Goal: Transaction & Acquisition: Purchase product/service

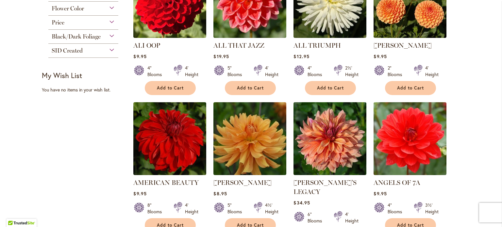
scroll to position [324, 0]
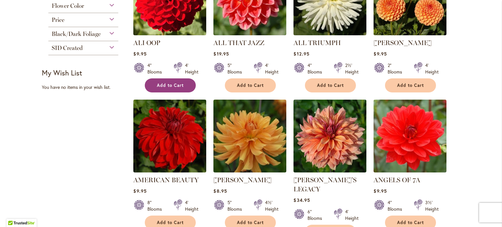
click at [164, 84] on span "Add to Cart" at bounding box center [170, 86] width 27 height 6
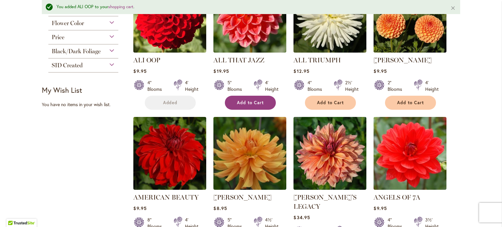
scroll to position [341, 0]
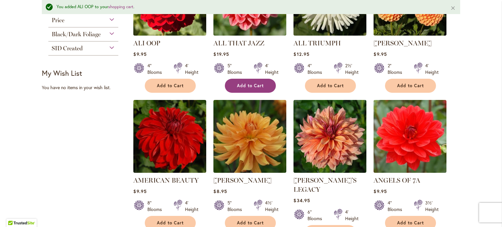
click at [231, 88] on button "Add to Cart" at bounding box center [250, 86] width 51 height 14
click at [338, 91] on li "ALL TRIUMPH $12.95 4" Blooms 2½' Height Add to Cart" at bounding box center [329, 27] width 73 height 131
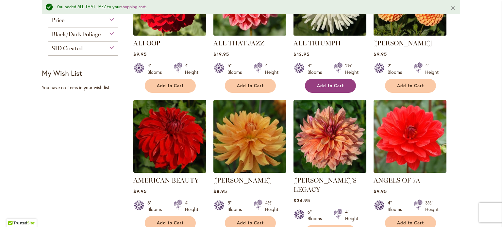
click at [338, 86] on span "Add to Cart" at bounding box center [330, 86] width 27 height 6
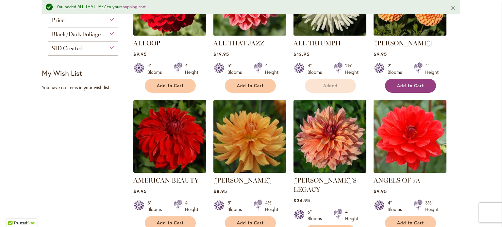
click at [397, 83] on span "Add to Cart" at bounding box center [410, 86] width 27 height 6
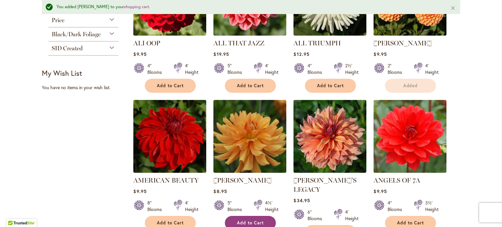
click at [263, 218] on button "Add to Cart" at bounding box center [250, 223] width 51 height 14
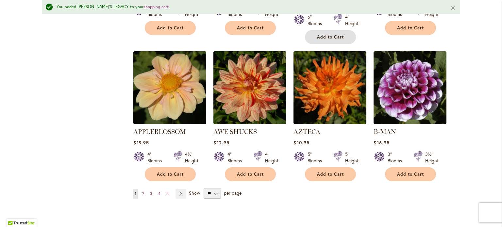
scroll to position [545, 0]
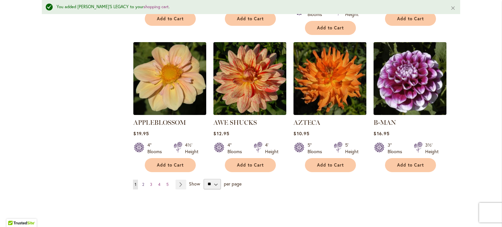
click at [142, 182] on span "2" at bounding box center [143, 184] width 2 height 5
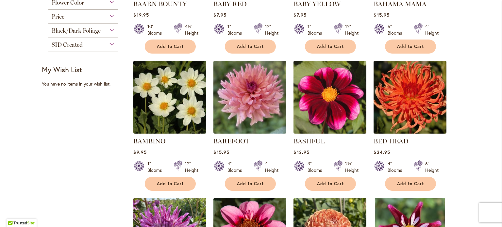
scroll to position [227, 0]
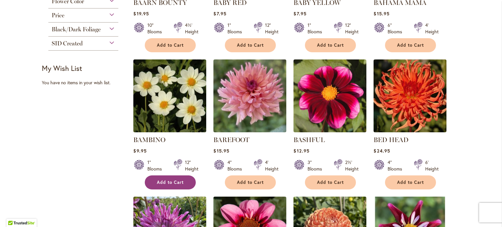
click at [173, 180] on span "Add to Cart" at bounding box center [170, 183] width 27 height 6
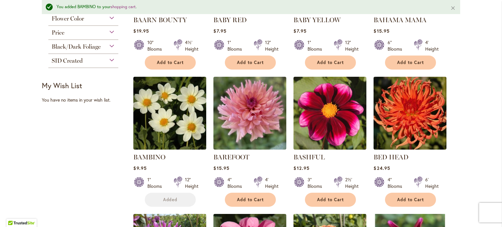
scroll to position [244, 0]
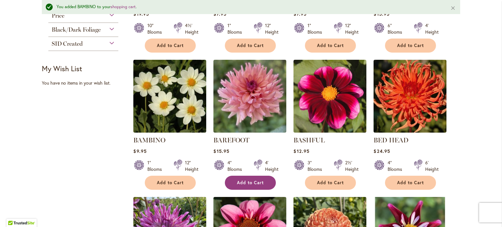
click at [260, 180] on span "Add to Cart" at bounding box center [250, 183] width 27 height 6
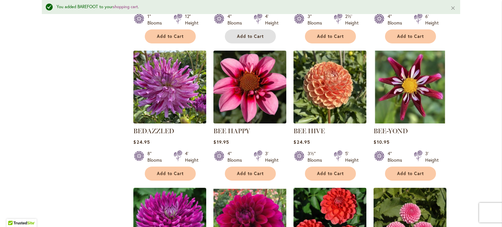
scroll to position [393, 0]
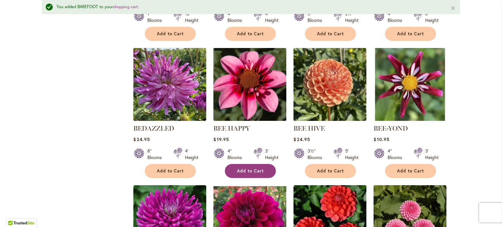
click at [250, 169] on span "Add to Cart" at bounding box center [250, 171] width 27 height 6
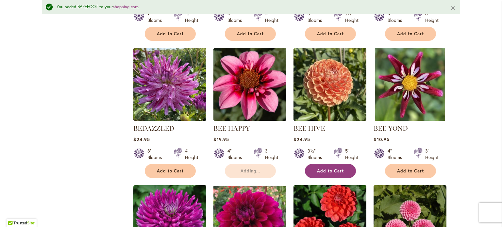
click at [333, 164] on button "Add to Cart" at bounding box center [330, 171] width 51 height 14
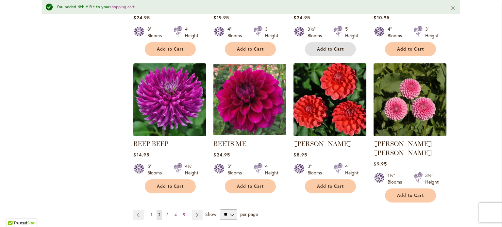
scroll to position [517, 0]
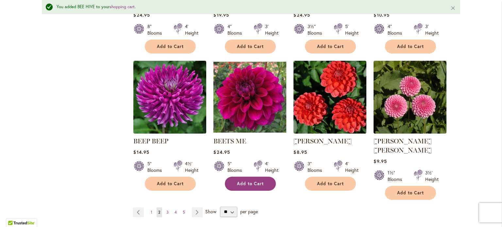
click at [263, 181] on button "Add to Cart" at bounding box center [250, 184] width 51 height 14
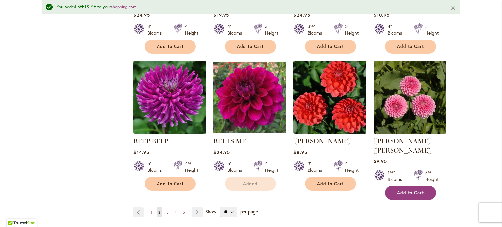
click at [404, 190] on span "Add to Cart" at bounding box center [410, 193] width 27 height 6
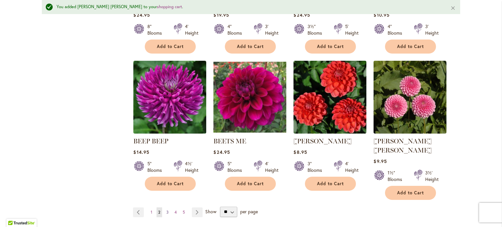
click at [166, 210] on span "3" at bounding box center [167, 212] width 2 height 5
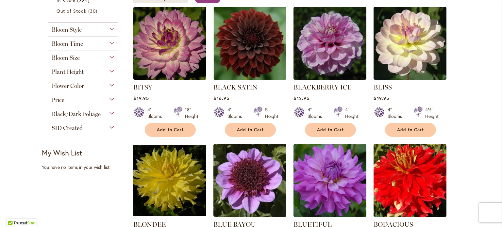
scroll to position [146, 0]
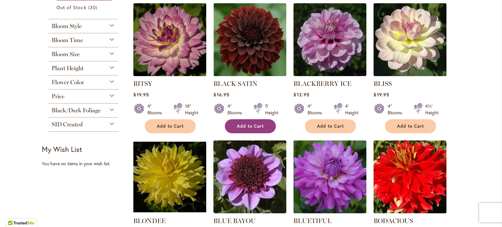
click at [237, 126] on span "Add to Cart" at bounding box center [250, 126] width 27 height 6
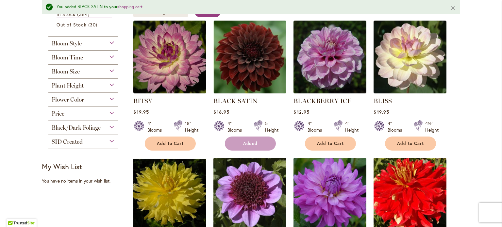
scroll to position [163, 0]
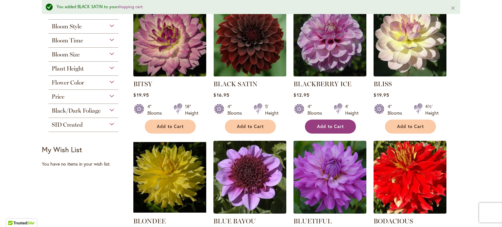
click at [331, 127] on span "Add to Cart" at bounding box center [330, 127] width 27 height 6
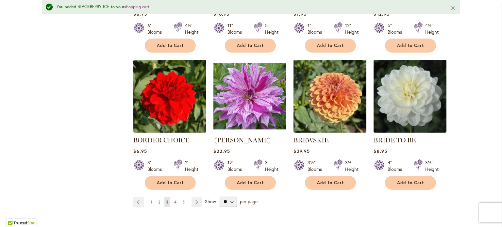
scroll to position [526, 0]
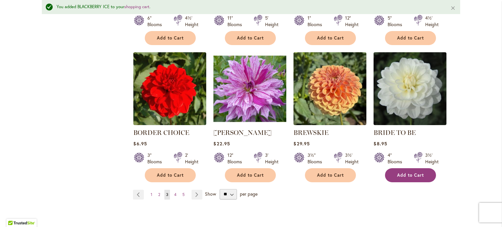
click at [392, 169] on button "Add to Cart" at bounding box center [410, 175] width 51 height 14
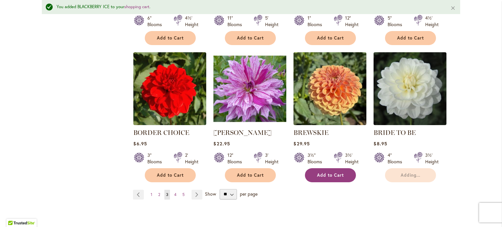
click at [340, 168] on button "Add to Cart" at bounding box center [330, 175] width 51 height 14
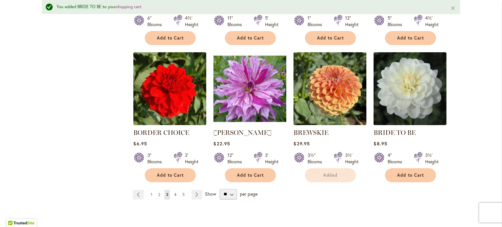
click at [172, 193] on link "Page 4" at bounding box center [175, 195] width 6 height 10
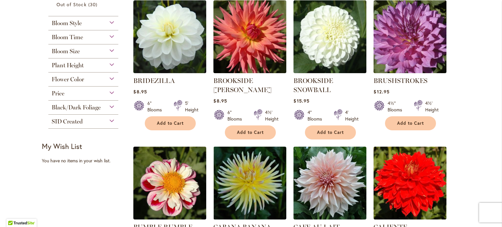
scroll to position [150, 0]
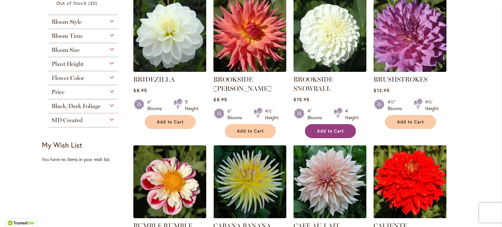
click at [340, 131] on span "Add to Cart" at bounding box center [330, 131] width 27 height 6
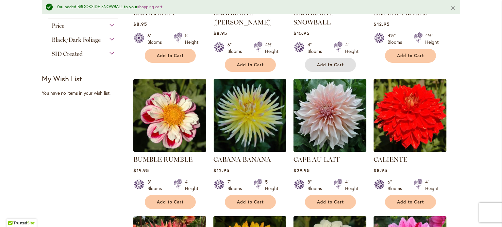
scroll to position [259, 0]
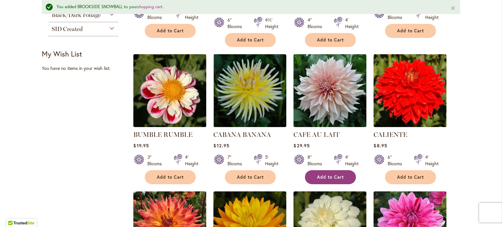
click at [344, 174] on button "Add to Cart" at bounding box center [330, 177] width 51 height 14
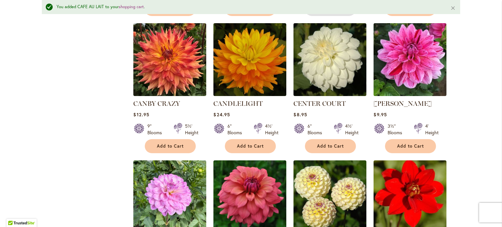
scroll to position [429, 0]
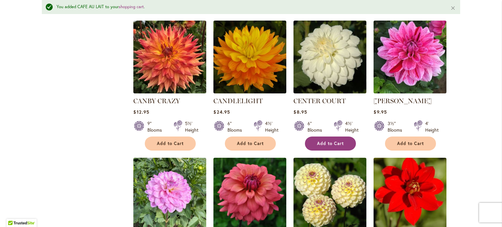
click at [321, 142] on span "Add to Cart" at bounding box center [330, 144] width 27 height 6
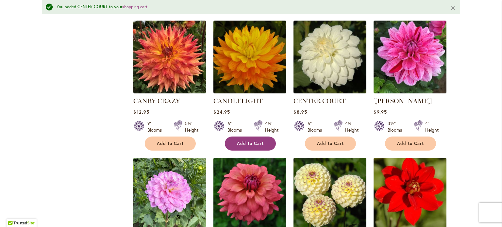
click at [255, 137] on button "Add to Cart" at bounding box center [250, 144] width 51 height 14
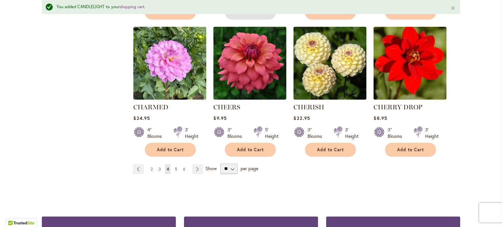
scroll to position [570, 0]
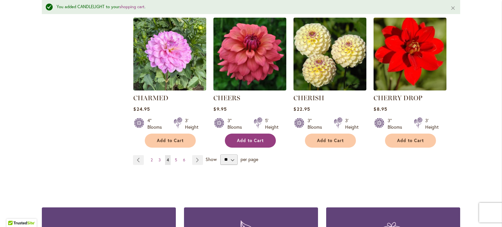
click at [238, 142] on button "Add to Cart" at bounding box center [250, 141] width 51 height 14
click at [175, 158] on span "5" at bounding box center [176, 159] width 2 height 5
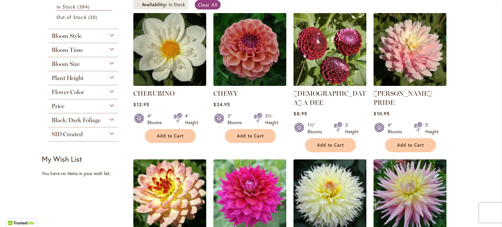
scroll to position [137, 0]
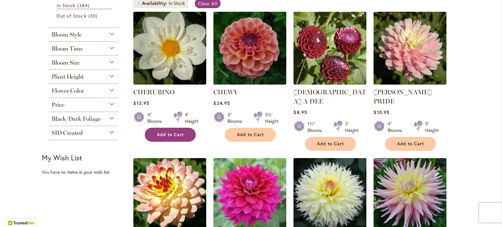
click at [172, 135] on span "Add to Cart" at bounding box center [170, 135] width 27 height 6
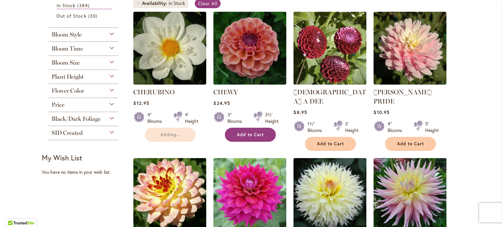
click at [233, 133] on button "Add to Cart" at bounding box center [250, 135] width 51 height 14
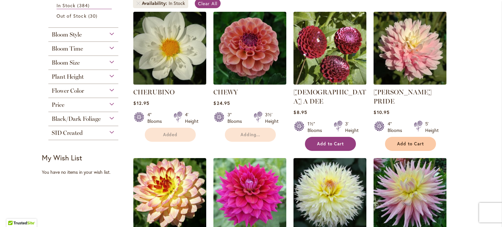
click at [313, 137] on button "Add to Cart" at bounding box center [330, 144] width 51 height 14
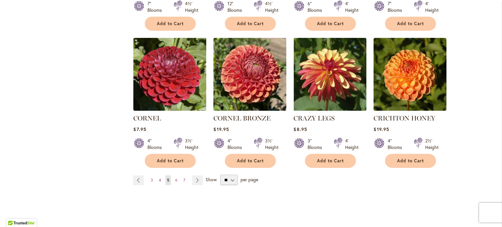
scroll to position [542, 0]
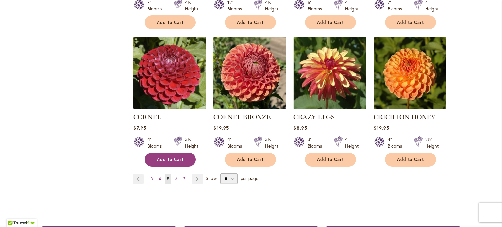
click at [164, 153] on button "Add to Cart" at bounding box center [170, 160] width 51 height 14
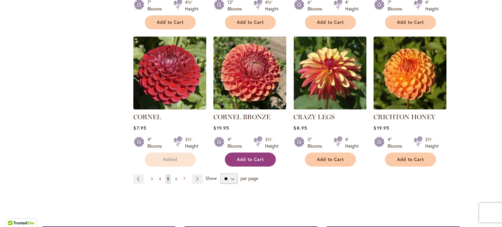
click at [240, 153] on button "Add to Cart" at bounding box center [250, 160] width 51 height 14
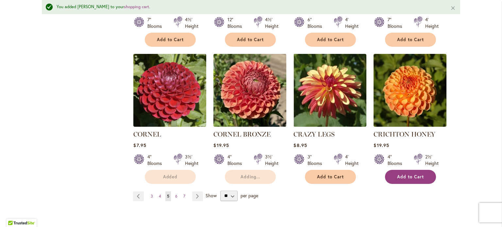
click at [417, 174] on span "Add to Cart" at bounding box center [410, 177] width 27 height 6
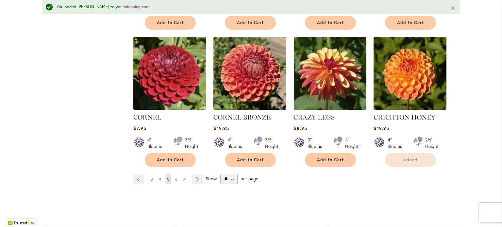
click at [173, 174] on link "Page 6" at bounding box center [176, 179] width 6 height 10
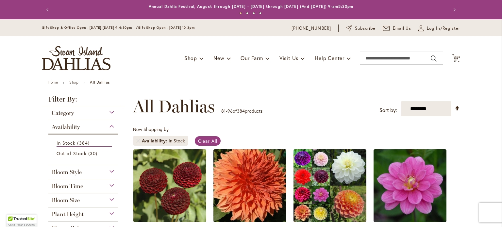
scroll to position [133, 0]
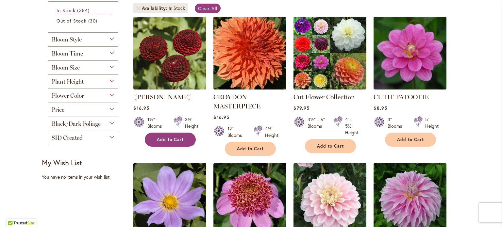
click at [165, 140] on span "Add to Cart" at bounding box center [170, 140] width 27 height 6
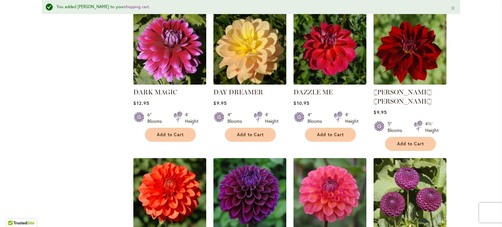
scroll to position [442, 0]
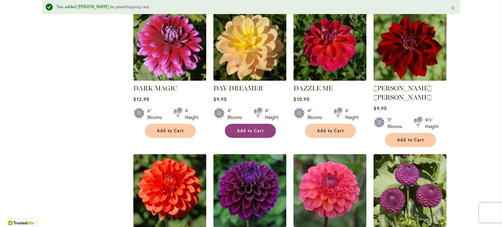
click at [259, 128] on span "Add to Cart" at bounding box center [250, 131] width 27 height 6
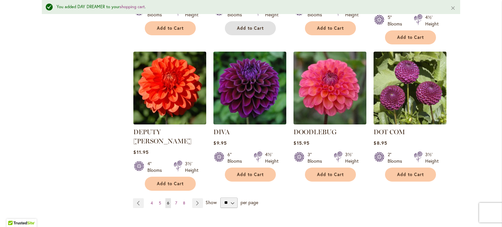
scroll to position [557, 0]
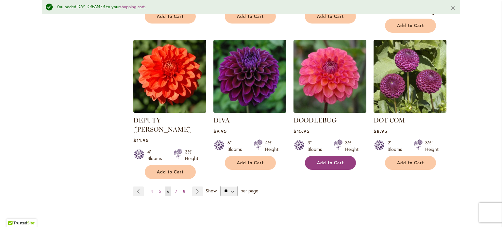
click at [328, 156] on button "Add to Cart" at bounding box center [330, 163] width 51 height 14
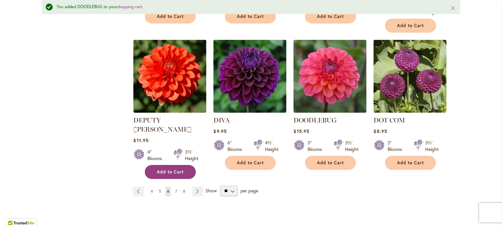
click at [157, 169] on span "Add to Cart" at bounding box center [170, 172] width 27 height 6
click at [175, 189] on span "7" at bounding box center [176, 191] width 2 height 5
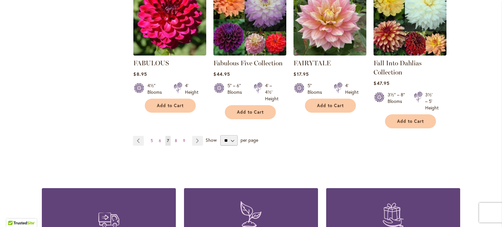
scroll to position [582, 0]
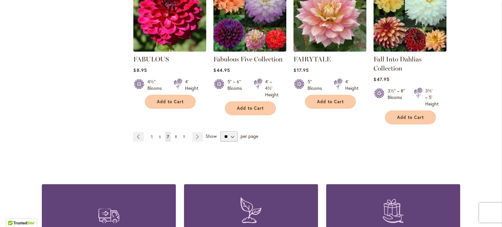
click at [175, 135] on span "8" at bounding box center [176, 136] width 2 height 5
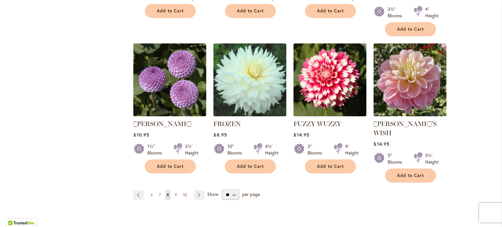
scroll to position [549, 0]
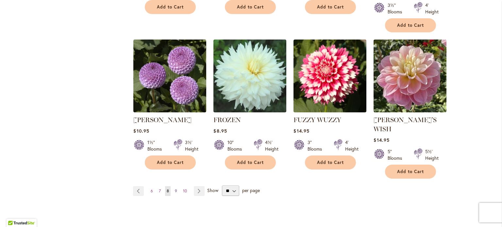
click at [174, 186] on link "Page 9" at bounding box center [176, 191] width 6 height 10
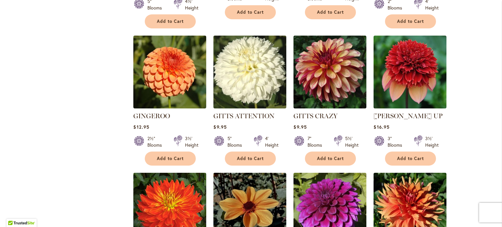
scroll to position [409, 0]
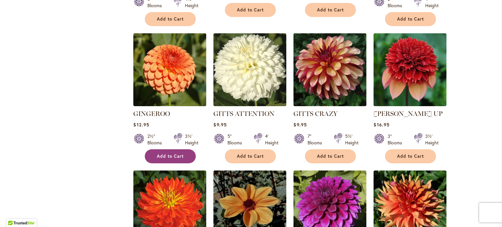
click at [161, 150] on button "Add to Cart" at bounding box center [170, 156] width 51 height 14
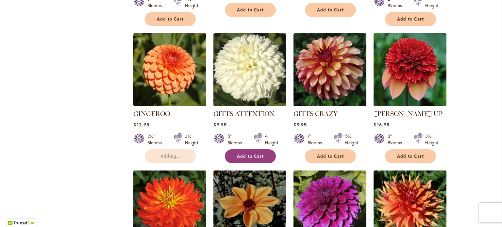
click at [250, 149] on button "Add to Cart" at bounding box center [250, 156] width 51 height 14
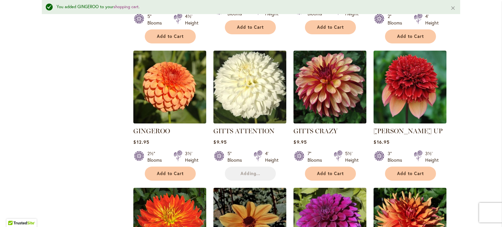
scroll to position [272, 0]
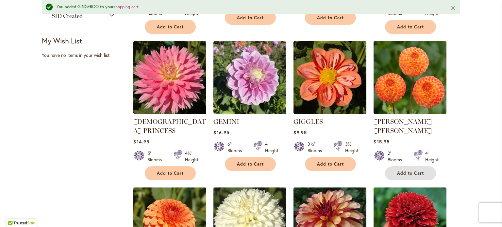
click at [415, 170] on span "Add to Cart" at bounding box center [410, 173] width 27 height 6
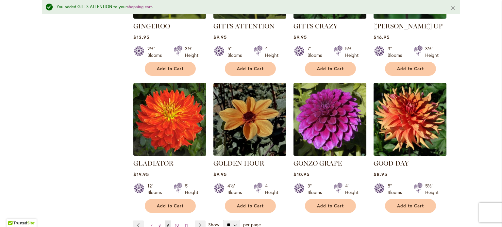
scroll to position [512, 0]
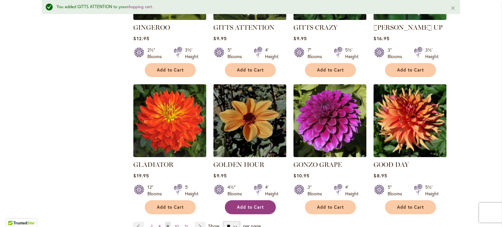
click at [253, 204] on span "Add to Cart" at bounding box center [250, 207] width 27 height 6
click at [175, 224] on span "10" at bounding box center [177, 226] width 4 height 5
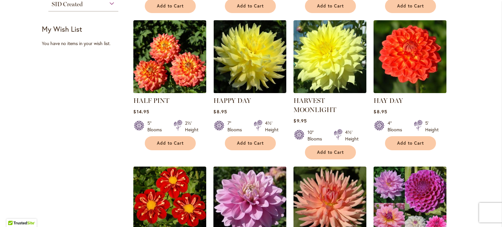
scroll to position [76, 0]
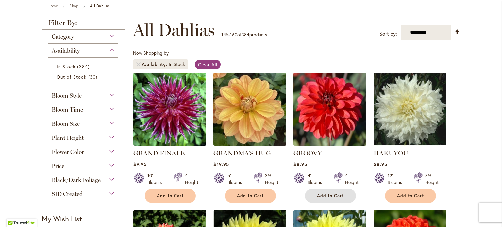
click at [328, 199] on button "Add to Cart" at bounding box center [330, 196] width 51 height 14
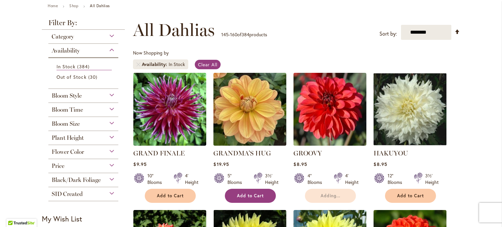
click at [264, 194] on button "Add to Cart" at bounding box center [250, 196] width 51 height 14
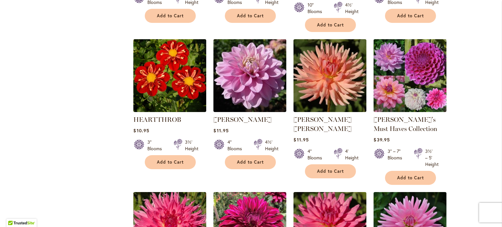
scroll to position [395, 0]
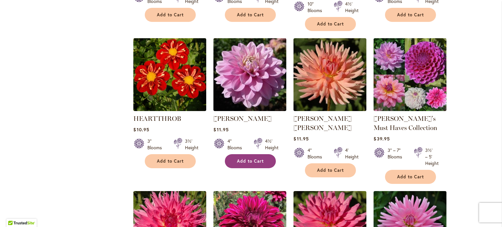
click at [257, 154] on button "Add to Cart" at bounding box center [250, 161] width 51 height 14
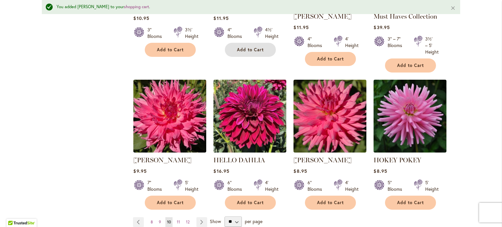
scroll to position [538, 0]
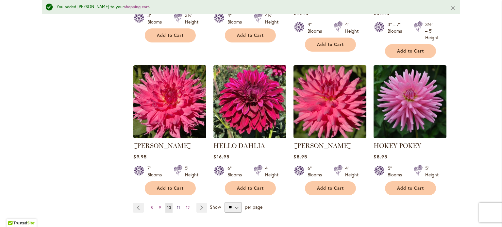
click at [177, 205] on span "11" at bounding box center [178, 207] width 3 height 5
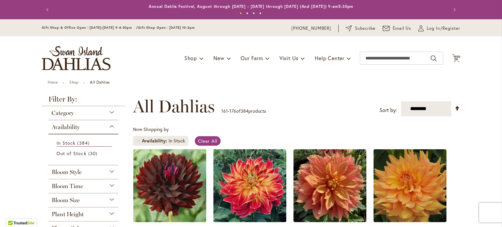
scroll to position [111, 0]
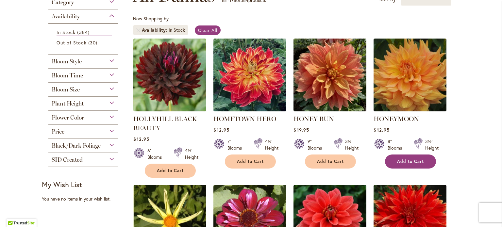
click at [417, 157] on button "Add to Cart" at bounding box center [410, 161] width 51 height 14
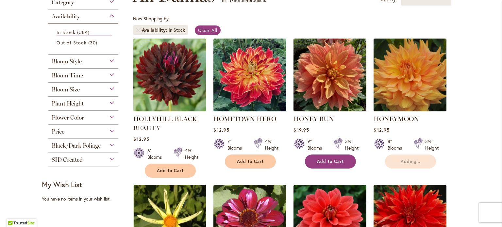
click span "Add to Cart"
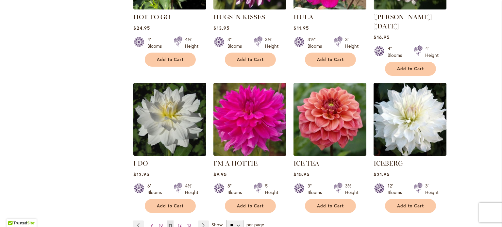
scroll to position [505, 0]
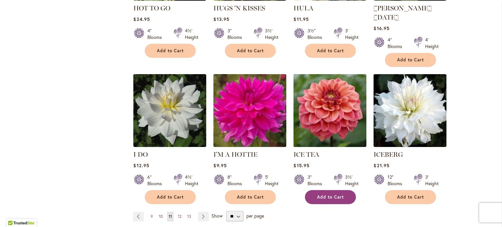
click span "Add to Cart"
click span "12"
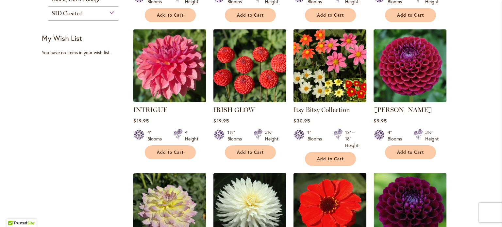
scroll to position [245, 0]
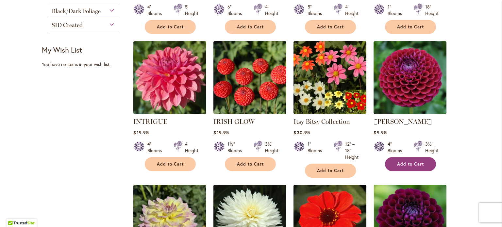
click at [391, 158] on button "Add to Cart" at bounding box center [410, 164] width 51 height 14
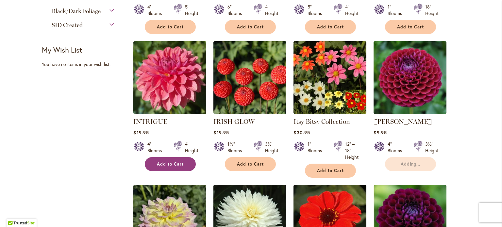
click at [168, 166] on button "Add to Cart" at bounding box center [170, 164] width 51 height 14
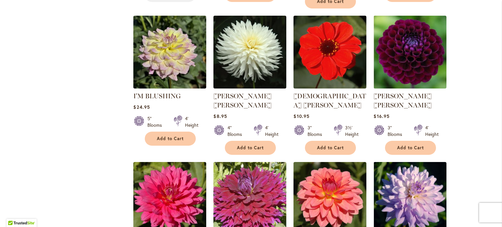
scroll to position [417, 0]
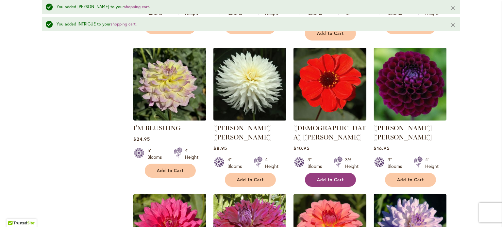
click at [326, 177] on span "Add to Cart" at bounding box center [330, 180] width 27 height 6
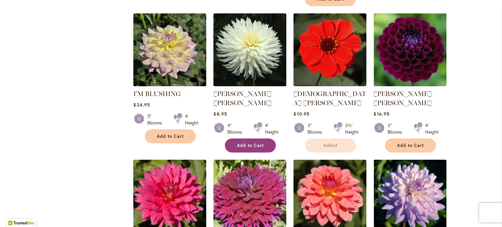
click at [247, 143] on span "Add to Cart" at bounding box center [250, 146] width 27 height 6
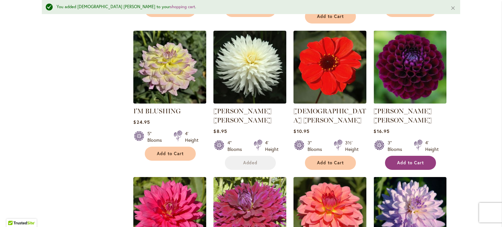
scroll to position [434, 0]
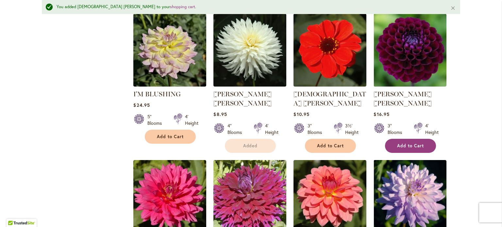
click at [403, 139] on button "Add to Cart" at bounding box center [410, 146] width 51 height 14
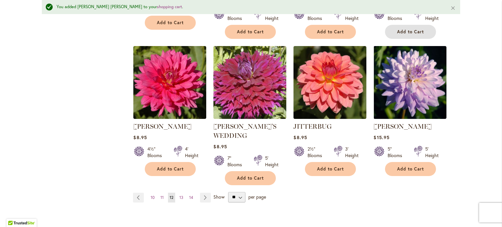
scroll to position [562, 0]
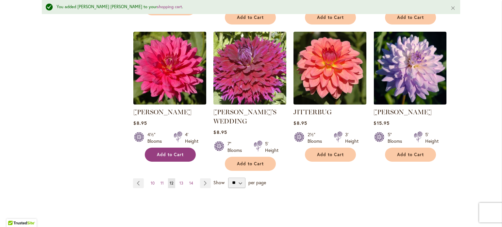
click at [170, 152] on span "Add to Cart" at bounding box center [170, 155] width 27 height 6
click at [178, 178] on link "Page 13" at bounding box center [181, 183] width 7 height 10
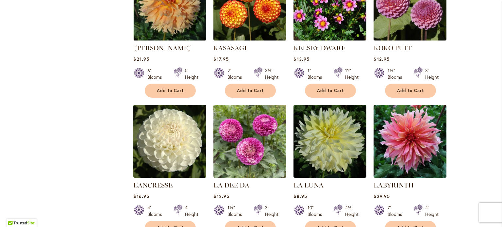
scroll to position [330, 0]
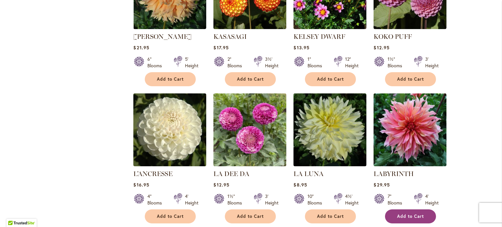
click at [398, 215] on span "Add to Cart" at bounding box center [410, 217] width 27 height 6
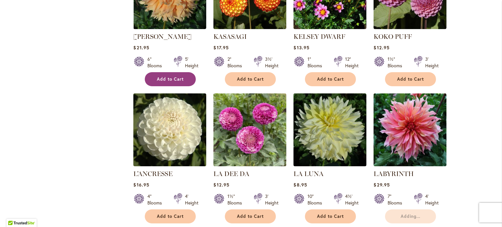
click at [175, 73] on button "Add to Cart" at bounding box center [170, 79] width 51 height 14
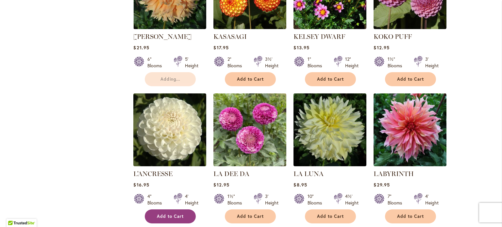
click at [166, 215] on span "Add to Cart" at bounding box center [170, 217] width 27 height 6
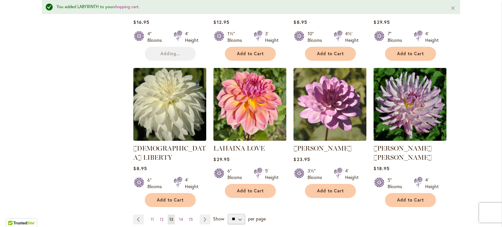
scroll to position [513, 0]
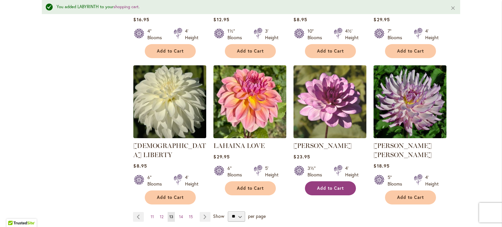
click at [328, 186] on span "Add to Cart" at bounding box center [330, 189] width 27 height 6
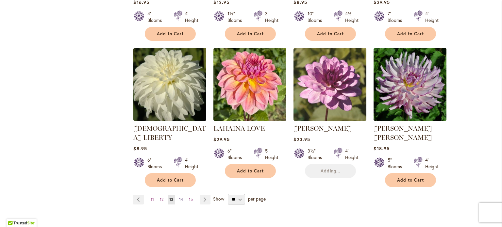
scroll to position [495, 0]
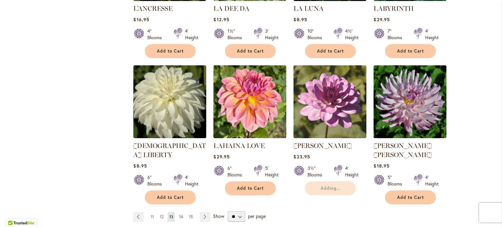
click at [179, 214] on span "14" at bounding box center [181, 216] width 4 height 5
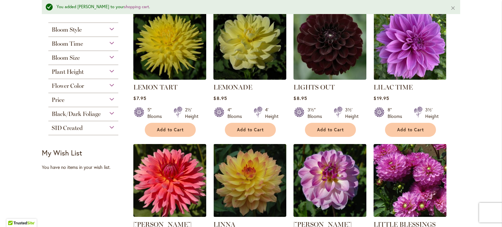
scroll to position [175, 0]
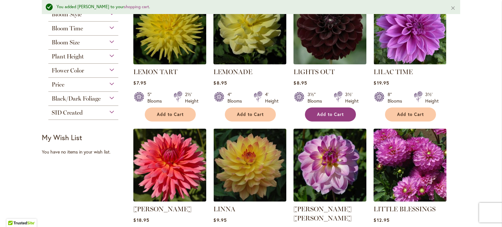
click at [345, 109] on button "Add to Cart" at bounding box center [330, 114] width 51 height 14
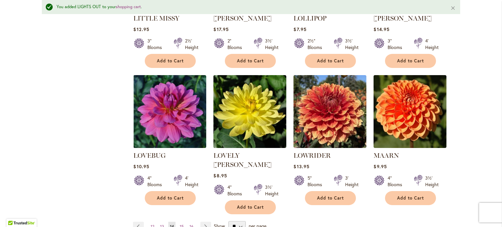
scroll to position [516, 0]
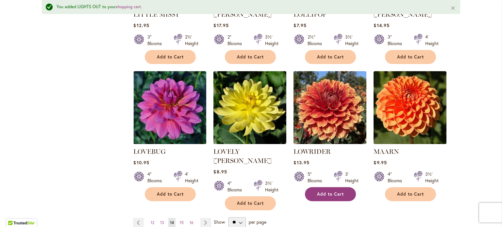
click at [336, 191] on span "Add to Cart" at bounding box center [330, 194] width 27 height 6
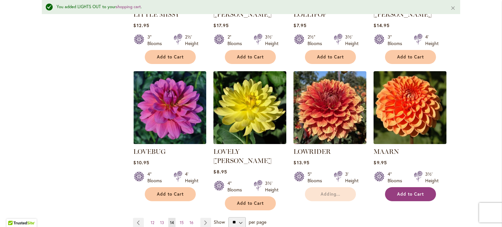
click at [399, 187] on button "Add to Cart" at bounding box center [410, 194] width 51 height 14
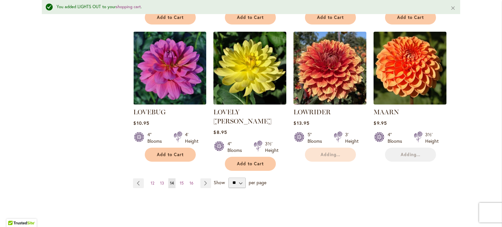
scroll to position [557, 0]
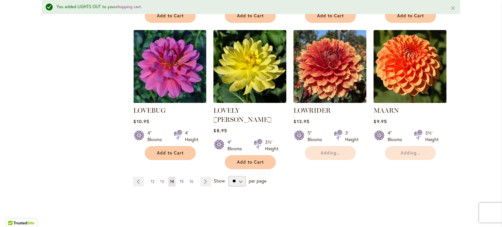
click at [180, 179] on span "15" at bounding box center [182, 181] width 4 height 5
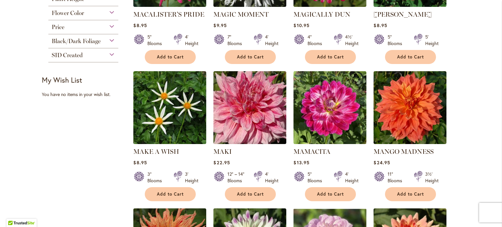
scroll to position [217, 0]
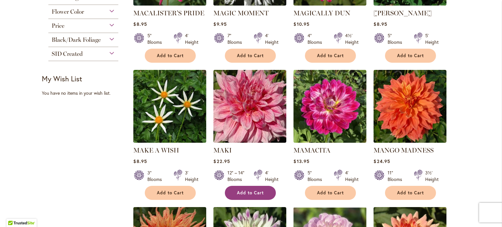
click at [248, 197] on button "Add to Cart" at bounding box center [250, 193] width 51 height 14
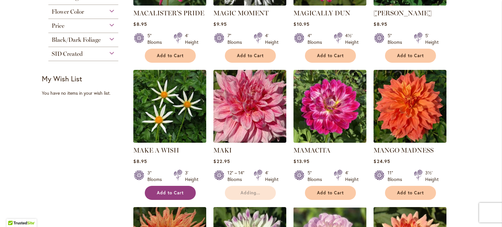
click at [163, 192] on span "Add to Cart" at bounding box center [170, 193] width 27 height 6
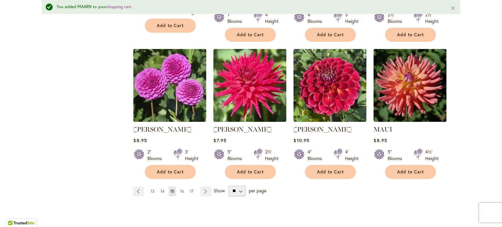
scroll to position [553, 0]
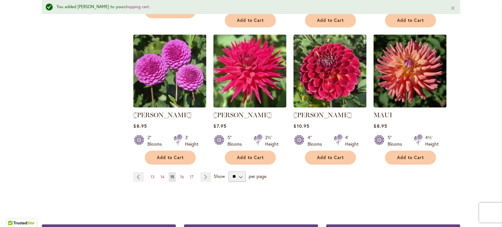
click at [180, 174] on span "16" at bounding box center [182, 176] width 4 height 5
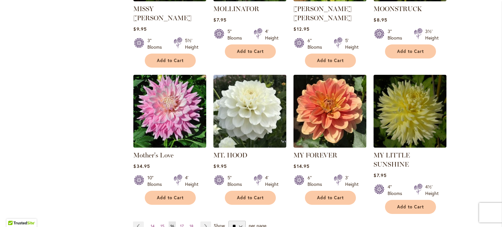
scroll to position [534, 0]
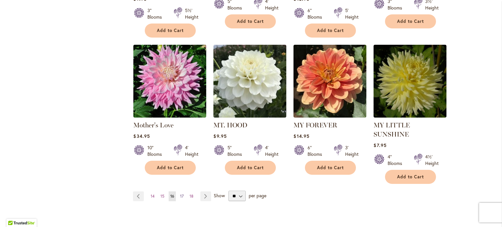
click at [180, 194] on span "17" at bounding box center [182, 196] width 4 height 5
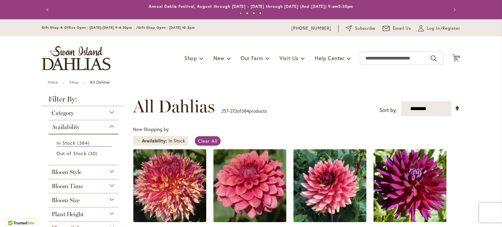
scroll to position [89, 0]
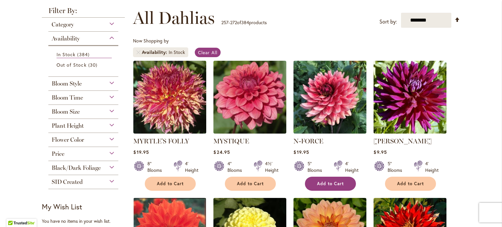
click at [339, 186] on button "Add to Cart" at bounding box center [330, 184] width 51 height 14
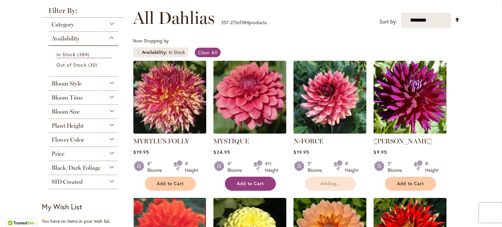
click at [267, 180] on button "Add to Cart" at bounding box center [250, 184] width 51 height 14
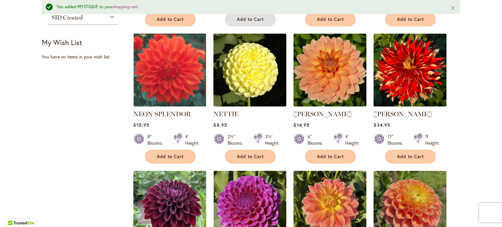
scroll to position [298, 0]
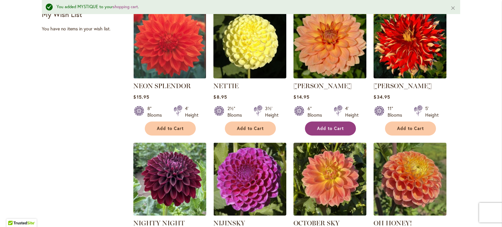
click at [338, 126] on span "Add to Cart" at bounding box center [330, 129] width 27 height 6
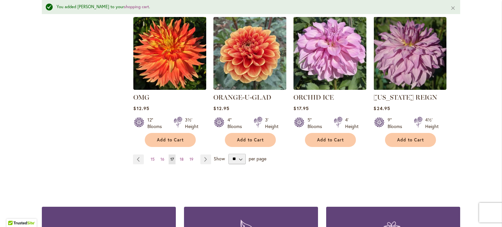
scroll to position [572, 0]
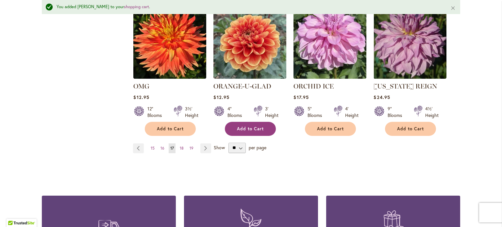
click at [254, 129] on button "Add to Cart" at bounding box center [250, 129] width 51 height 14
click at [180, 147] on span "18" at bounding box center [182, 148] width 4 height 5
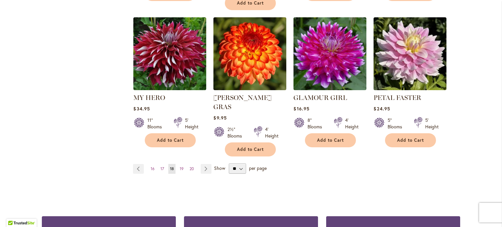
scroll to position [563, 0]
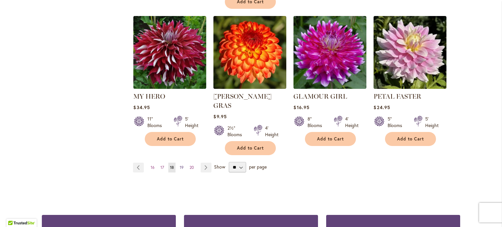
click at [180, 165] on span "19" at bounding box center [182, 167] width 4 height 5
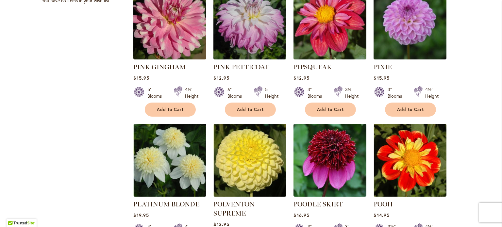
scroll to position [319, 0]
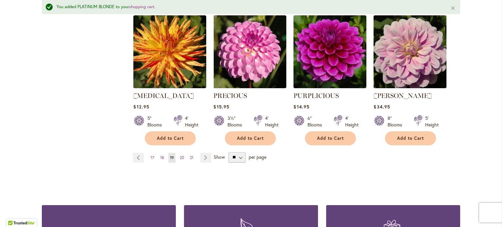
scroll to position [582, 0]
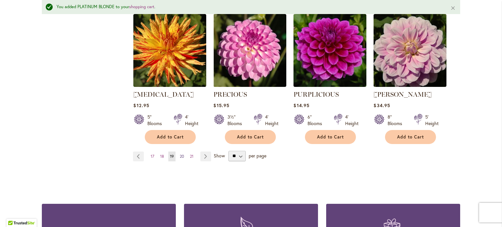
click at [180, 154] on span "20" at bounding box center [182, 156] width 4 height 5
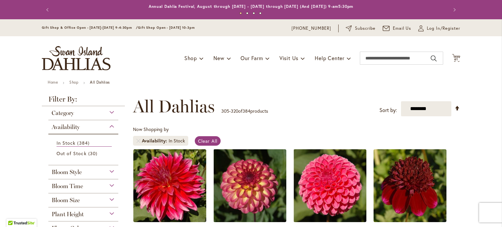
scroll to position [179, 0]
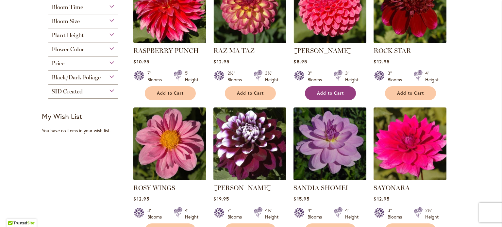
click at [329, 90] on span "Add to Cart" at bounding box center [330, 93] width 27 height 6
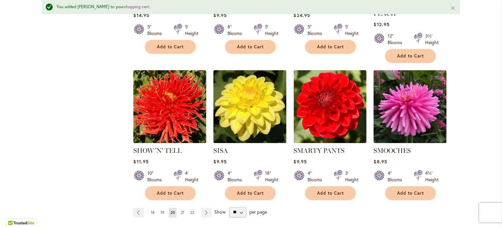
scroll to position [551, 0]
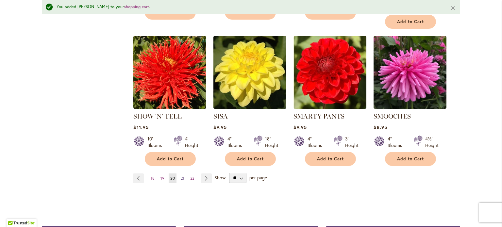
click at [181, 176] on span "21" at bounding box center [183, 178] width 4 height 5
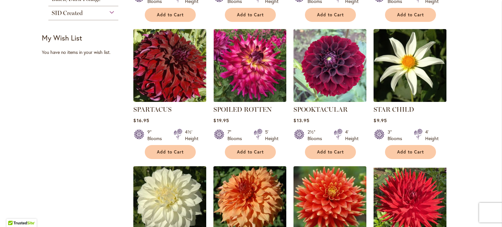
scroll to position [260, 0]
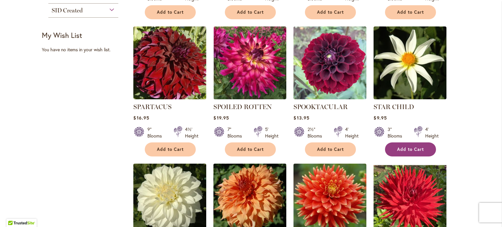
click at [415, 151] on button "Add to Cart" at bounding box center [410, 149] width 51 height 14
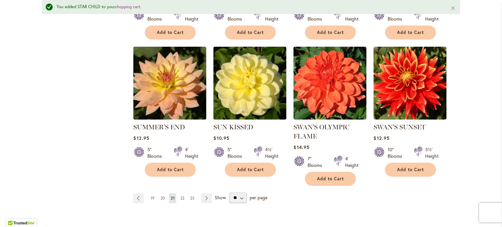
scroll to position [535, 0]
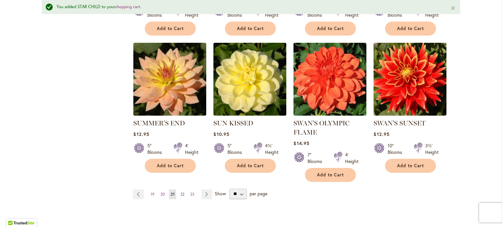
click at [180, 192] on span "22" at bounding box center [182, 194] width 4 height 5
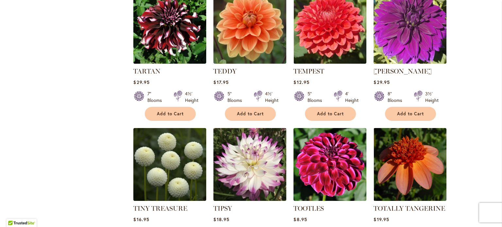
scroll to position [430, 0]
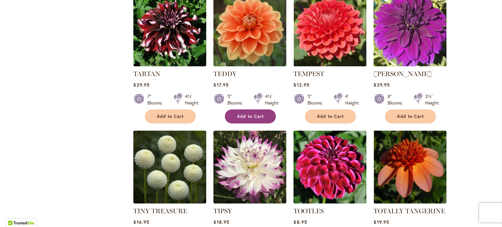
click at [258, 118] on button "Add to Cart" at bounding box center [250, 116] width 51 height 14
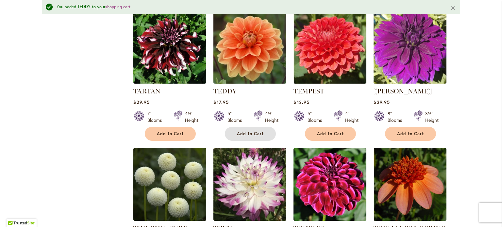
scroll to position [616, 0]
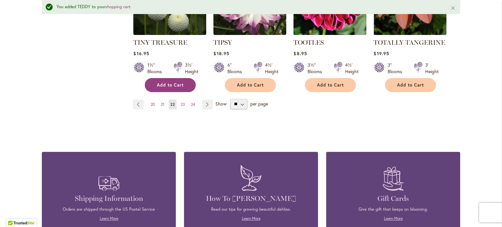
click at [172, 82] on span "Add to Cart" at bounding box center [170, 85] width 27 height 6
click at [181, 102] on span "23" at bounding box center [183, 104] width 4 height 5
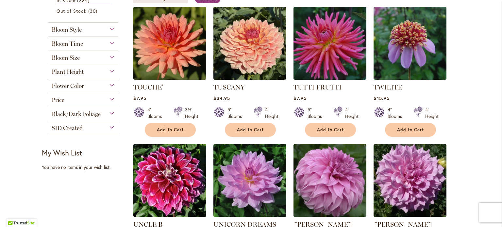
scroll to position [141, 0]
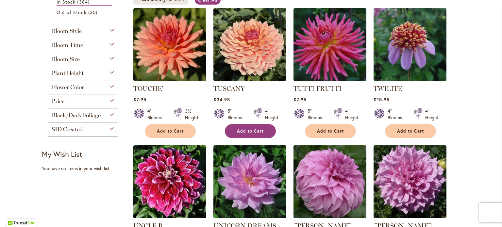
click at [262, 129] on button "Add to Cart" at bounding box center [250, 131] width 51 height 14
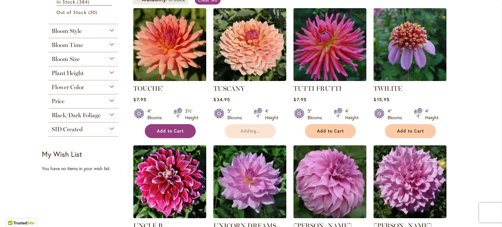
click at [173, 128] on span "Add to Cart" at bounding box center [170, 131] width 27 height 6
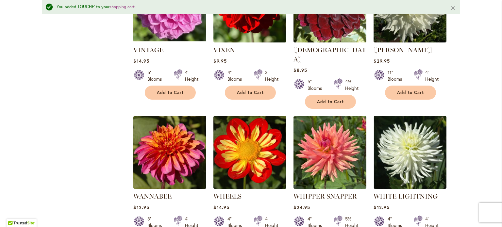
scroll to position [473, 0]
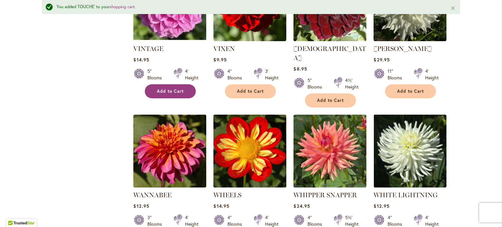
click at [152, 89] on button "Add to Cart" at bounding box center [170, 91] width 51 height 14
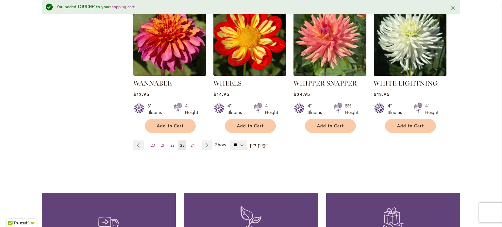
scroll to position [586, 0]
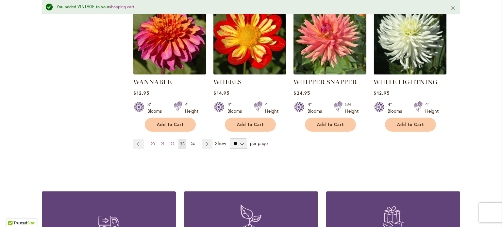
click at [191, 141] on span "24" at bounding box center [192, 143] width 4 height 5
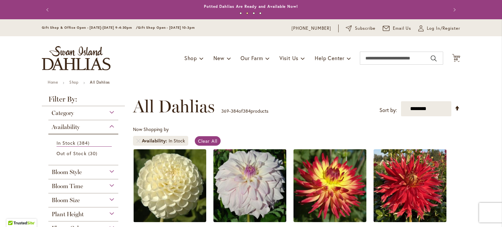
scroll to position [76, 0]
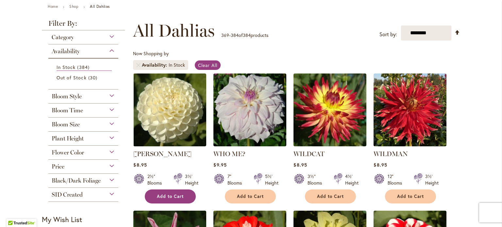
click at [157, 197] on span "Add to Cart" at bounding box center [170, 197] width 27 height 6
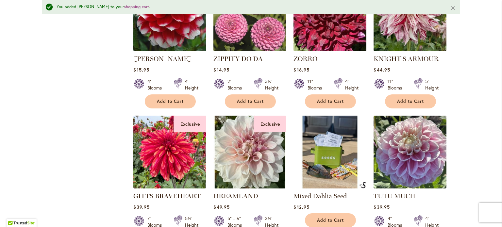
scroll to position [0, 0]
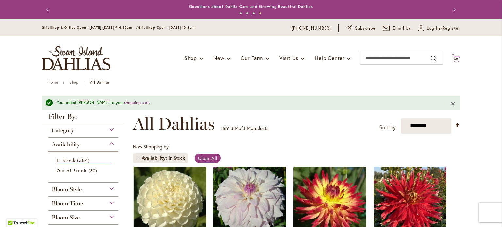
click at [452, 56] on icon "Cart .cls-1 { fill: #231f20; }" at bounding box center [456, 58] width 8 height 8
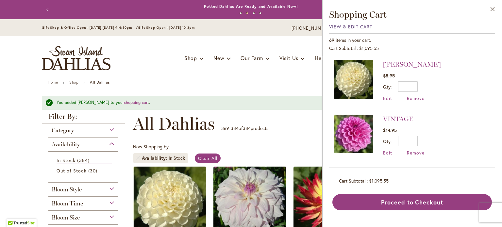
click at [345, 25] on span "View & Edit Cart" at bounding box center [350, 27] width 43 height 6
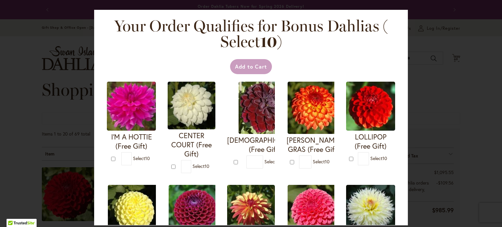
click at [422, 35] on div "Your Order Qualifies for Bonus Dahlias ( Select 10 ) Add to Cart I'M A HOTTIE (…" at bounding box center [251, 113] width 502 height 227
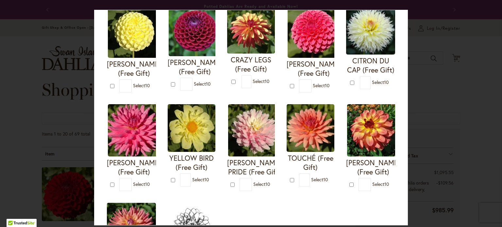
scroll to position [180, 0]
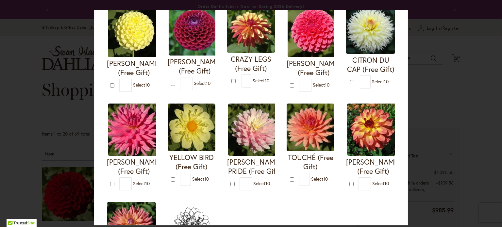
click at [416, 53] on div "Your Order Qualifies for Bonus Dahlias ( Select 10 ) Add to Cart I'M A HOTTIE (…" at bounding box center [251, 113] width 502 height 227
type input "*"
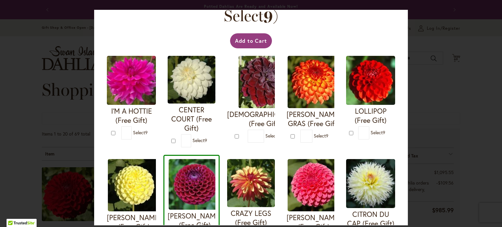
scroll to position [0, 0]
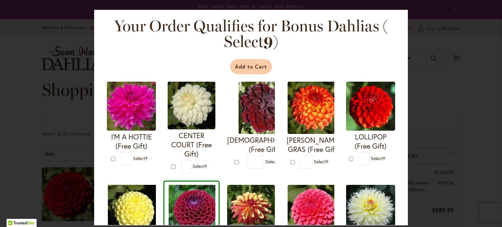
click at [256, 70] on button "Add to Cart" at bounding box center [251, 66] width 42 height 15
click at [27, 50] on div "Your Order Qualifies for Bonus Dahlias ( Select 9 ) Add to Cart I'M A HOTTIE (F…" at bounding box center [251, 113] width 502 height 227
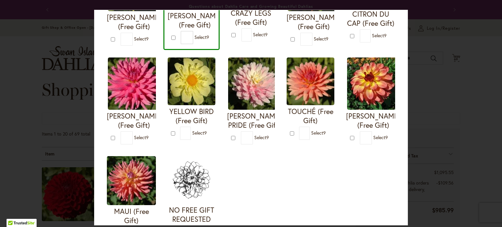
scroll to position [264, 0]
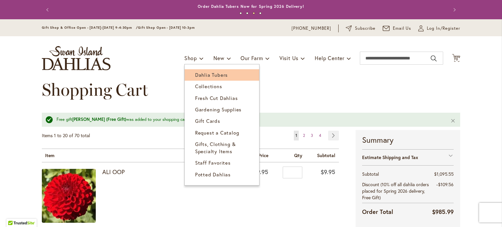
click at [196, 77] on span "Dahlia Tubers" at bounding box center [211, 75] width 33 height 7
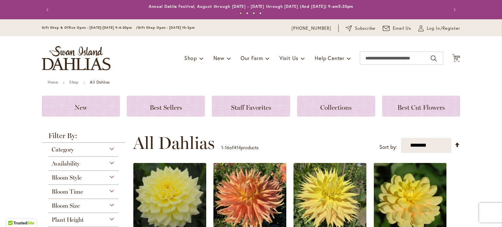
click at [108, 147] on div "Category" at bounding box center [83, 148] width 70 height 10
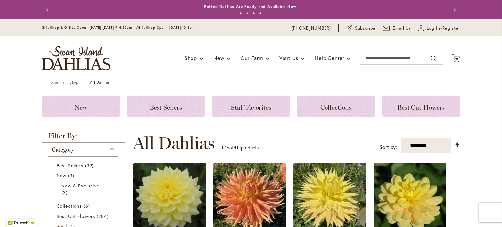
scroll to position [142, 0]
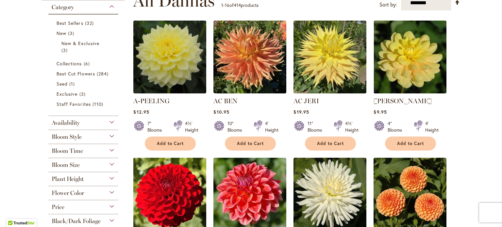
click at [108, 120] on div "Availability" at bounding box center [83, 121] width 70 height 10
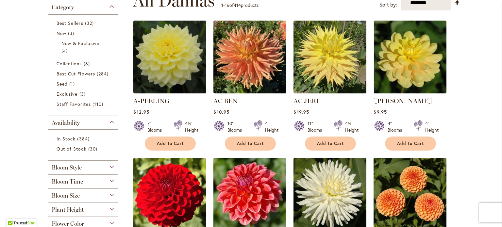
click at [108, 120] on div "Availability" at bounding box center [83, 121] width 70 height 10
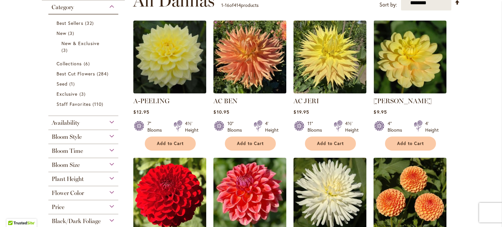
click at [108, 136] on div "Bloom Style" at bounding box center [83, 135] width 70 height 10
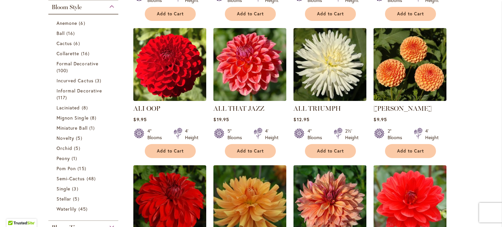
click at [109, 4] on div "Bloom Style" at bounding box center [83, 5] width 70 height 10
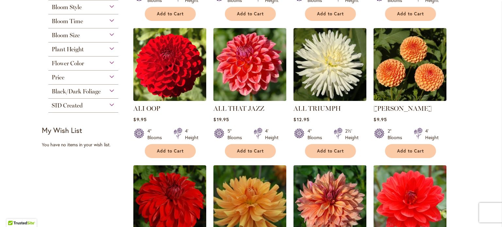
click at [107, 19] on div "Bloom Time" at bounding box center [83, 19] width 70 height 10
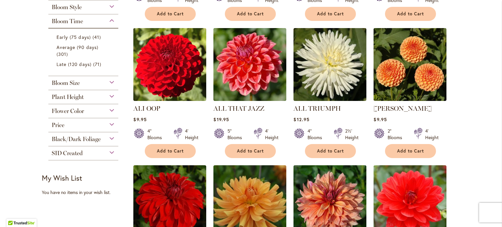
click at [110, 19] on div "Bloom Time" at bounding box center [83, 19] width 70 height 10
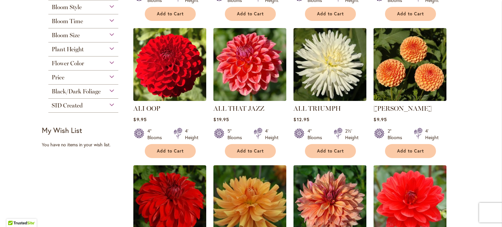
click at [110, 48] on div "Plant Height" at bounding box center [83, 47] width 70 height 10
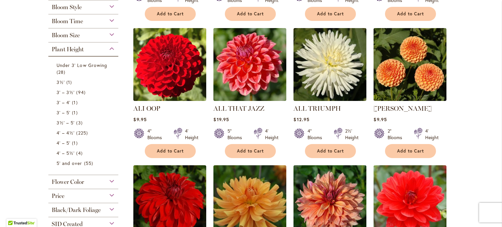
click at [110, 46] on div "Plant Height" at bounding box center [83, 47] width 70 height 10
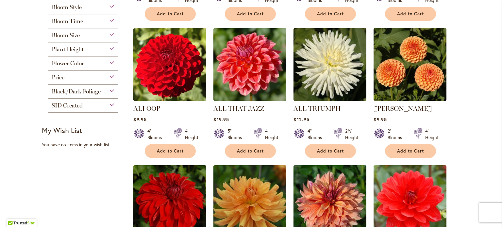
click at [108, 36] on div "Bloom Size" at bounding box center [83, 33] width 70 height 10
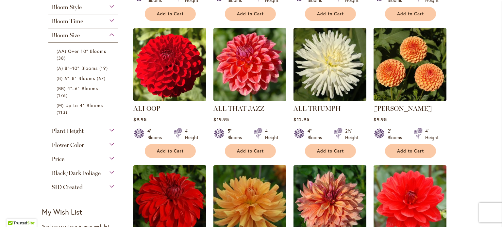
click at [109, 36] on div "Bloom Size" at bounding box center [83, 33] width 70 height 10
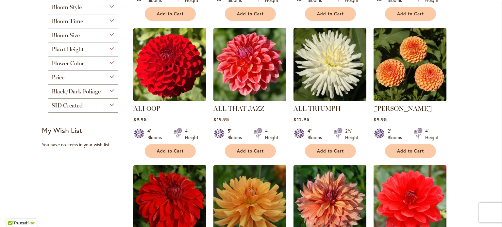
click at [109, 61] on div "Flower Color" at bounding box center [83, 62] width 70 height 10
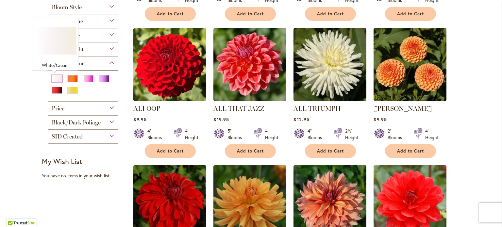
click at [52, 78] on div "White/Cream" at bounding box center [57, 78] width 10 height 7
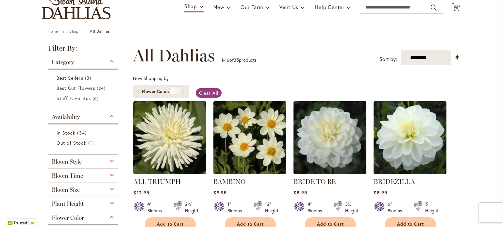
scroll to position [52, 0]
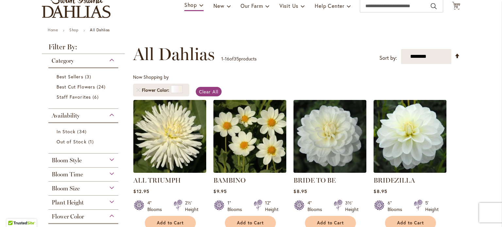
click at [109, 205] on div "Plant Height" at bounding box center [83, 201] width 70 height 10
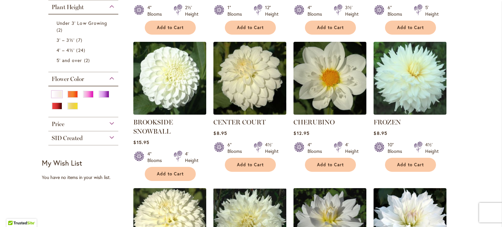
click at [110, 8] on div "Plant Height" at bounding box center [83, 5] width 70 height 10
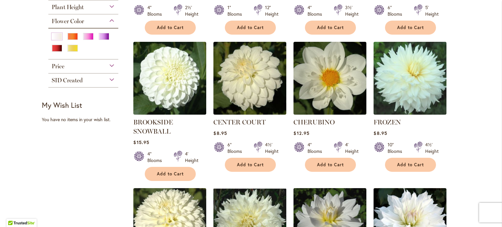
scroll to position [125, 0]
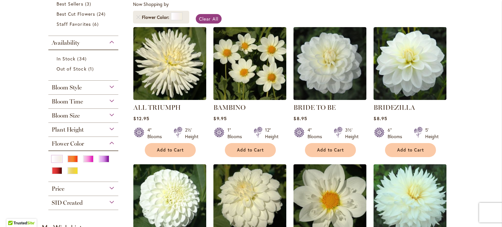
click at [106, 115] on div "Bloom Size" at bounding box center [83, 114] width 70 height 10
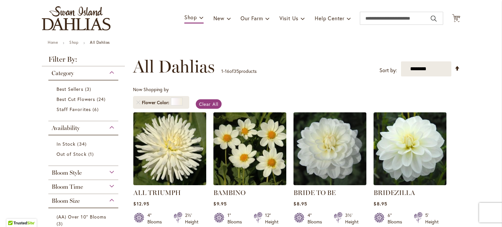
scroll to position [53, 0]
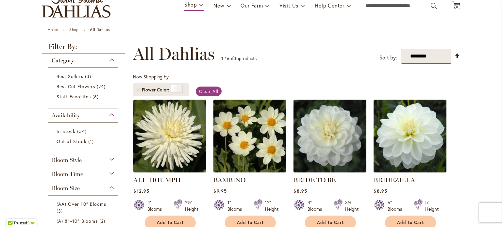
click at [435, 57] on select "**********" at bounding box center [426, 56] width 50 height 15
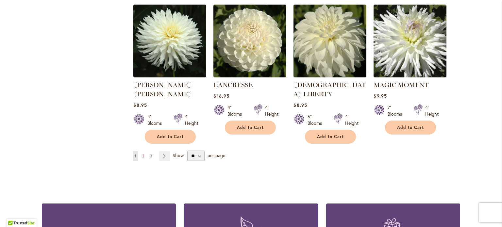
scroll to position [570, 0]
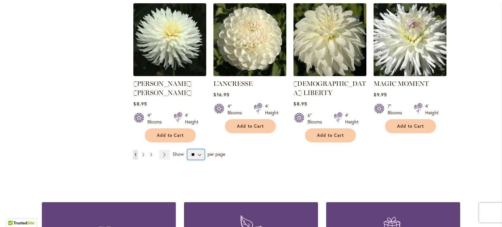
click at [193, 149] on select "** ** ** **" at bounding box center [195, 154] width 17 height 10
select select "**"
click at [187, 149] on select "** ** ** **" at bounding box center [195, 154] width 17 height 10
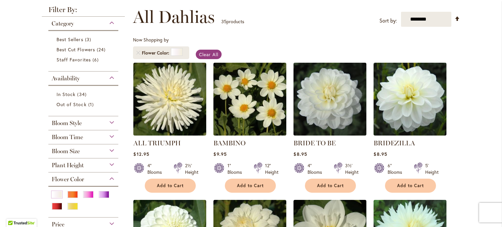
scroll to position [91, 0]
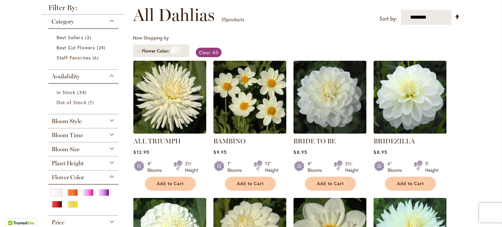
click at [108, 150] on div "Bloom Size" at bounding box center [83, 147] width 70 height 10
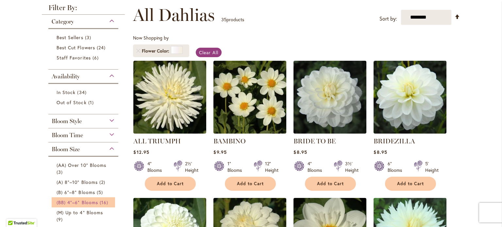
click at [71, 200] on span "(BB) 4"–6" Blooms" at bounding box center [77, 202] width 41 height 6
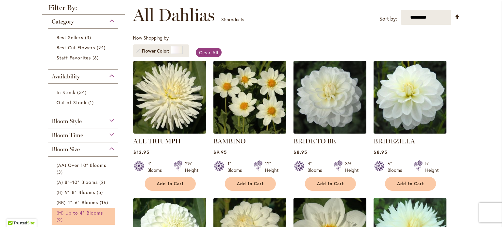
click at [73, 212] on span "(M) Up to 4" Blooms" at bounding box center [80, 213] width 46 height 6
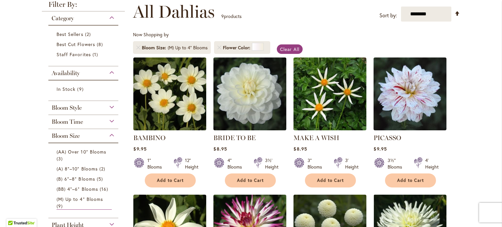
scroll to position [101, 0]
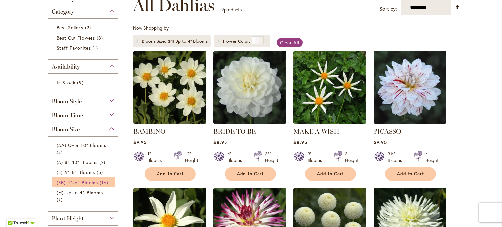
click at [83, 179] on span "(BB) 4"–6" Blooms" at bounding box center [77, 182] width 41 height 6
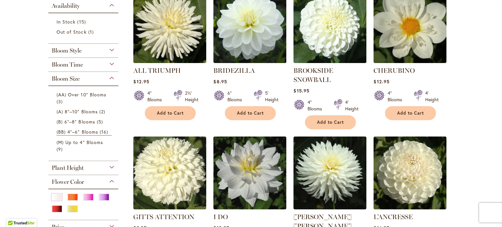
scroll to position [163, 0]
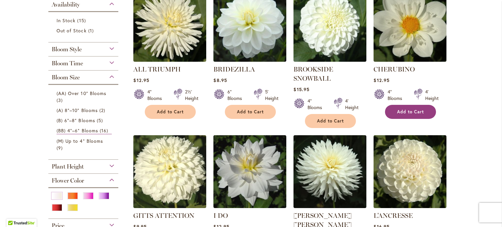
click at [423, 109] on button "Add to Cart" at bounding box center [410, 112] width 51 height 14
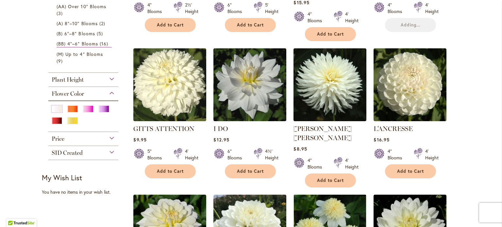
scroll to position [256, 0]
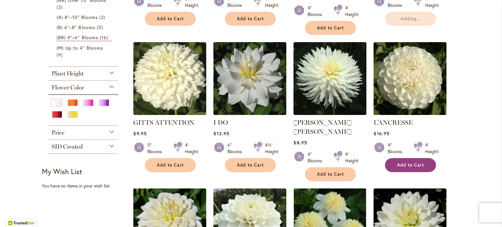
click at [413, 162] on span "Add to Cart" at bounding box center [410, 165] width 27 height 6
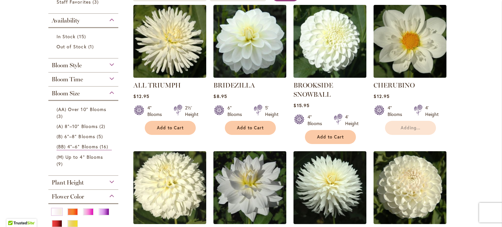
scroll to position [142, 0]
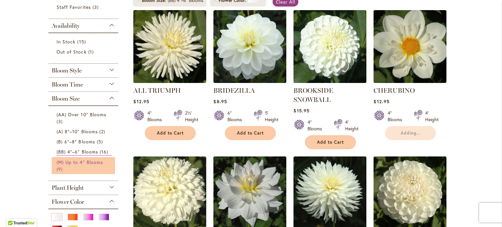
click at [80, 168] on link "(M) Up to 4" Blooms 9 items" at bounding box center [84, 166] width 55 height 14
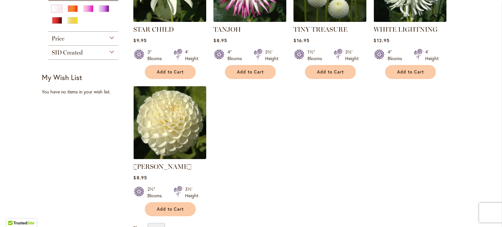
scroll to position [347, 0]
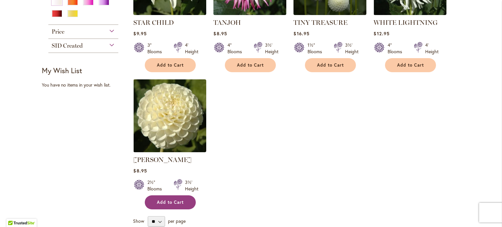
click at [157, 201] on span "Add to Cart" at bounding box center [170, 203] width 27 height 6
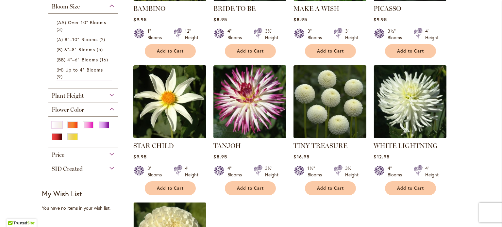
scroll to position [223, 0]
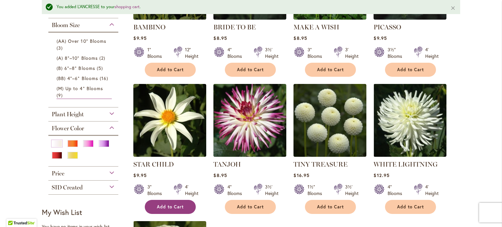
click at [153, 200] on button "Add to Cart" at bounding box center [170, 207] width 51 height 14
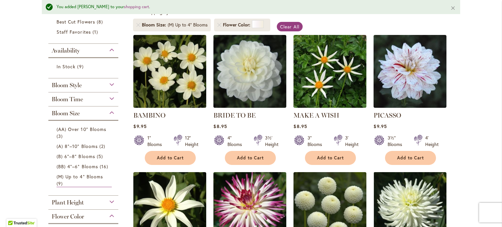
scroll to position [136, 0]
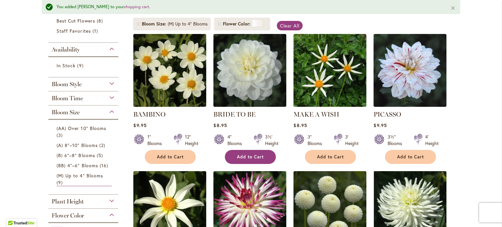
click at [261, 152] on button "Add to Cart" at bounding box center [250, 157] width 51 height 14
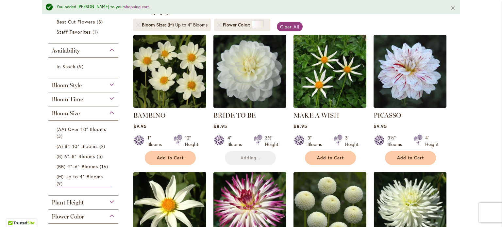
scroll to position [0, 0]
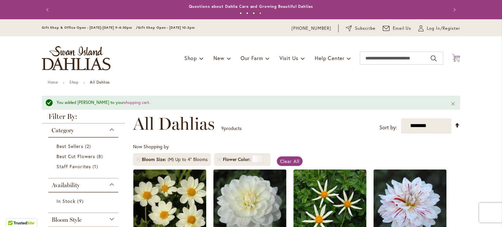
click at [453, 60] on img at bounding box center [457, 60] width 8 height 8
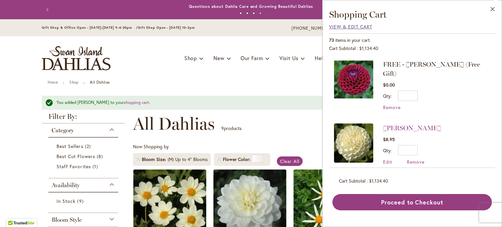
click at [365, 24] on span "View & Edit Cart" at bounding box center [350, 27] width 43 height 6
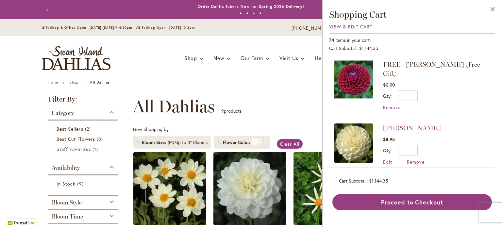
click at [344, 27] on span "View & Edit Cart" at bounding box center [350, 27] width 43 height 6
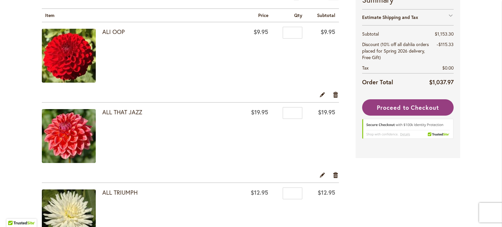
scroll to position [265, 0]
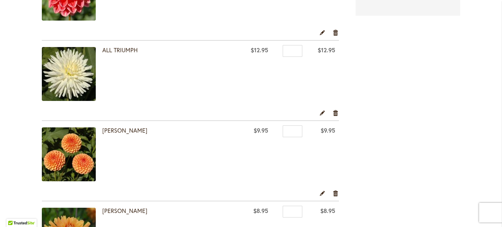
click at [73, 63] on img at bounding box center [69, 74] width 54 height 54
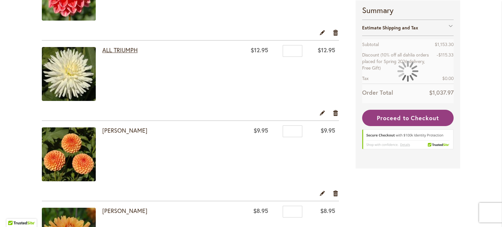
click at [113, 52] on link "ALL TRIUMPH" at bounding box center [119, 50] width 35 height 8
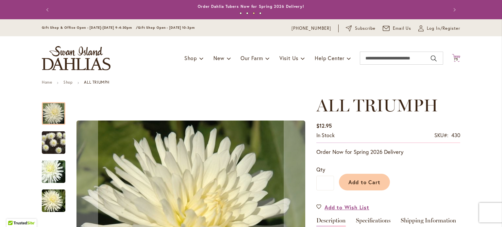
click at [452, 54] on icon at bounding box center [456, 58] width 8 height 8
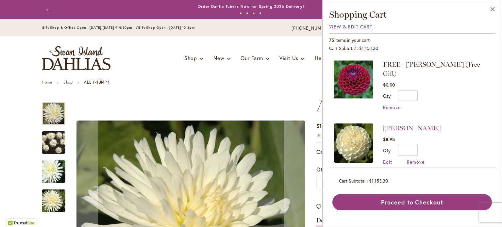
click at [350, 29] on span "View & Edit Cart" at bounding box center [350, 27] width 43 height 6
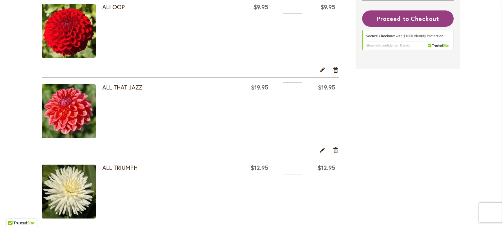
scroll to position [298, 0]
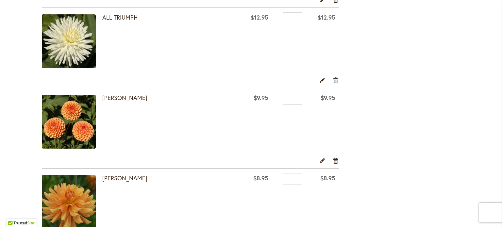
click at [333, 79] on link "Remove item" at bounding box center [335, 79] width 6 height 7
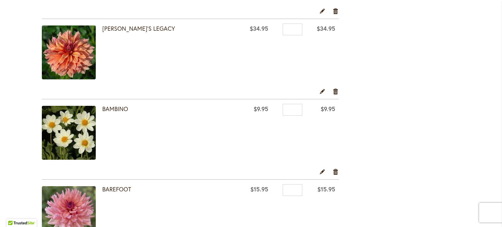
scroll to position [453, 0]
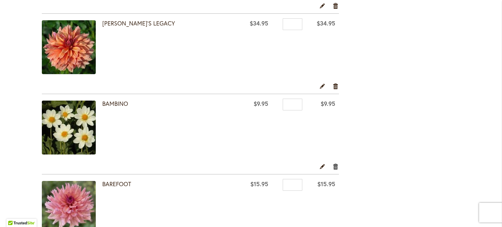
click at [333, 165] on link "Remove item" at bounding box center [335, 166] width 6 height 7
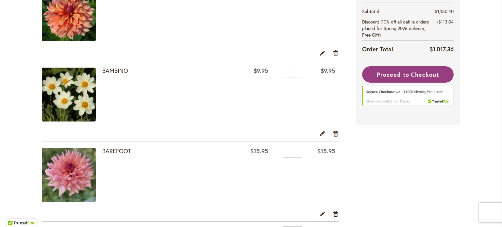
scroll to position [501, 0]
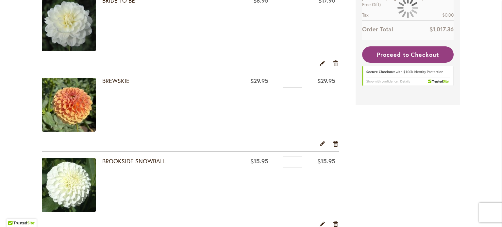
scroll to position [1141, 0]
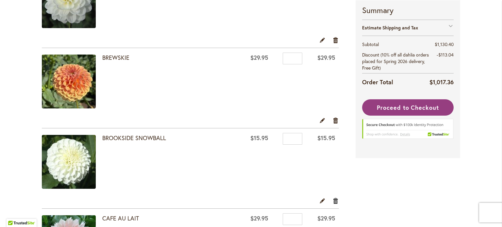
click at [332, 197] on link "Remove item" at bounding box center [335, 200] width 6 height 7
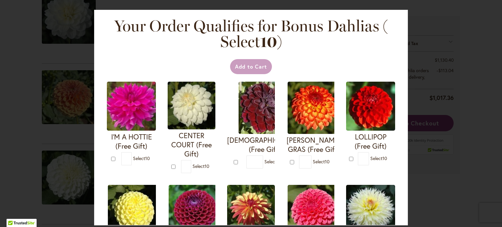
scroll to position [1157, 0]
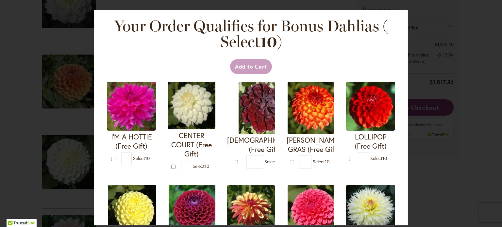
click at [439, 130] on div "Your Order Qualifies for Bonus Dahlias ( Select 10 ) Add to Cart I'M A HOTTIE (…" at bounding box center [251, 113] width 502 height 227
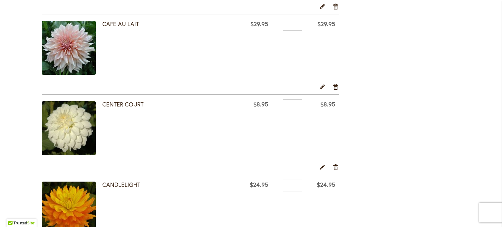
scroll to position [1258, 0]
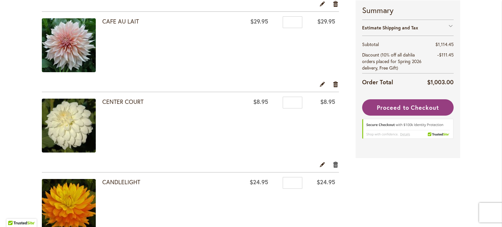
click at [333, 161] on link "Remove item" at bounding box center [335, 164] width 6 height 7
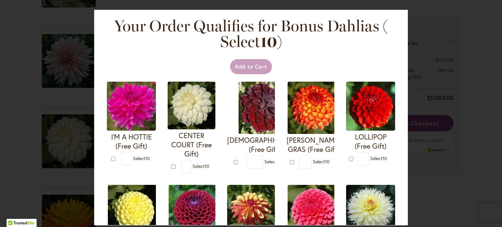
scroll to position [1274, 0]
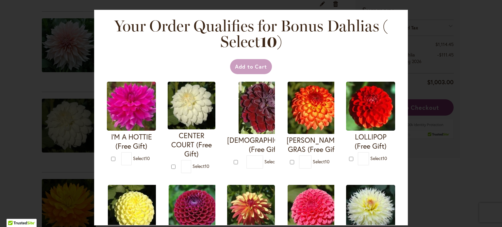
click at [482, 134] on div "Your Order Qualifies for Bonus Dahlias ( Select 10 ) Add to Cart I'M A HOTTIE (…" at bounding box center [251, 113] width 502 height 227
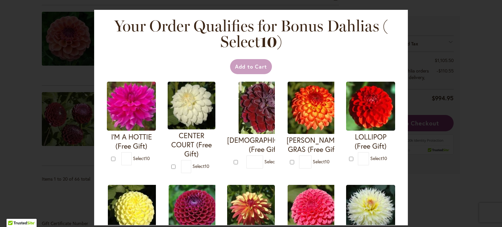
scroll to position [1617, 0]
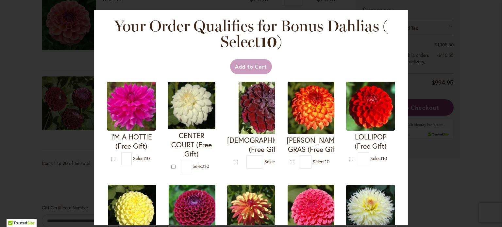
click at [428, 157] on div "Your Order Qualifies for Bonus Dahlias ( Select 10 ) Add to Cart I'M A HOTTIE (…" at bounding box center [251, 113] width 502 height 227
click at [481, 64] on div "Your Order Qualifies for Bonus Dahlias ( Select 10 ) Add to Cart I'M A HOTTIE (…" at bounding box center [251, 113] width 502 height 227
click at [486, 89] on div "Your Order Qualifies for Bonus Dahlias ( Select 10 ) Add to Cart I'M A HOTTIE (…" at bounding box center [251, 113] width 502 height 227
drag, startPoint x: 499, startPoint y: 156, endPoint x: 501, endPoint y: 195, distance: 38.6
click at [501, 195] on div "Your Order Qualifies for Bonus Dahlias ( Select 10 ) Add to Cart I'M A HOTTIE (…" at bounding box center [251, 113] width 502 height 227
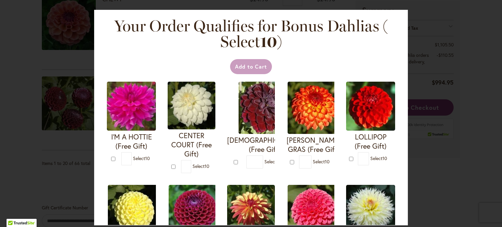
scroll to position [118, 0]
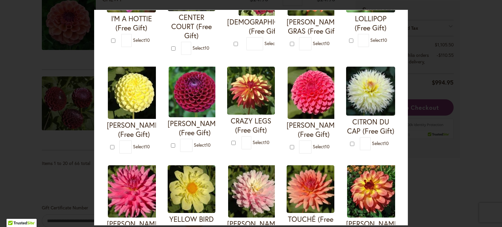
click at [407, 78] on div "Your Order Qualifies for Bonus Dahlias ( Select 10 ) Add to Cart I'M A HOTTIE (…" at bounding box center [251, 118] width 314 height 216
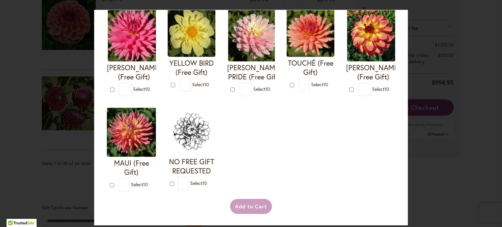
scroll to position [370, 0]
click at [462, 140] on div "Your Order Qualifies for Bonus Dahlias ( Select 10 ) Add to Cart I'M A HOTTIE (…" at bounding box center [251, 113] width 502 height 227
drag, startPoint x: 472, startPoint y: 78, endPoint x: 472, endPoint y: 70, distance: 8.5
click at [472, 70] on div "Your Order Qualifies for Bonus Dahlias ( Select 10 ) Add to Cart I'M A HOTTIE (…" at bounding box center [251, 113] width 502 height 227
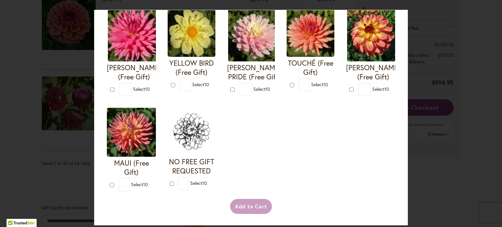
click at [488, 148] on div "Your Order Qualifies for Bonus Dahlias ( Select 10 ) Add to Cart I'M A HOTTIE (…" at bounding box center [251, 113] width 502 height 227
click at [60, 91] on div "Your Order Qualifies for Bonus Dahlias ( Select 10 ) Add to Cart I'M A HOTTIE (…" at bounding box center [251, 113] width 502 height 227
drag, startPoint x: 501, startPoint y: 151, endPoint x: 500, endPoint y: 99, distance: 51.6
click at [500, 99] on div "Your Order Qualifies for Bonus Dahlias ( Select 10 ) Add to Cart I'M A HOTTIE (…" at bounding box center [251, 113] width 502 height 227
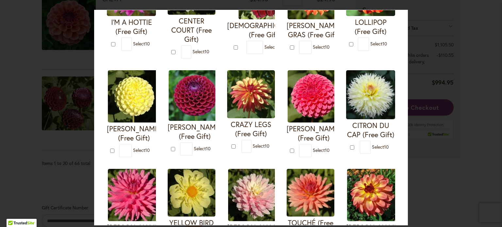
scroll to position [0, 0]
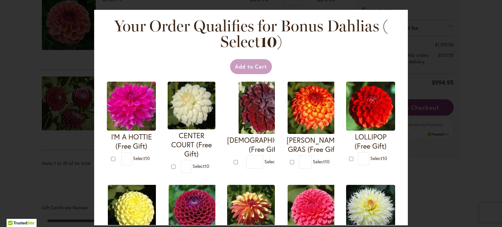
click at [450, 57] on div "Your Order Qualifies for Bonus Dahlias ( Select 10 ) Add to Cart I'M A HOTTIE (…" at bounding box center [251, 113] width 502 height 227
drag, startPoint x: 501, startPoint y: 48, endPoint x: 474, endPoint y: 50, distance: 27.2
click at [474, 50] on div "Your Order Qualifies for Bonus Dahlias ( Select 10 ) Add to Cart I'M A HOTTIE (…" at bounding box center [251, 113] width 502 height 227
click at [476, 41] on div "Your Order Qualifies for Bonus Dahlias ( Select 10 ) Add to Cart I'M A HOTTIE (…" at bounding box center [251, 113] width 502 height 227
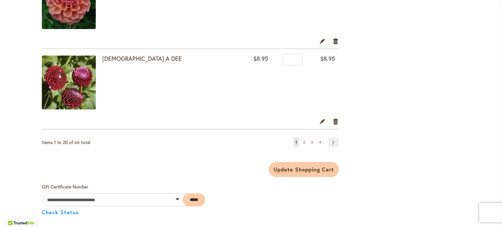
scroll to position [1646, 0]
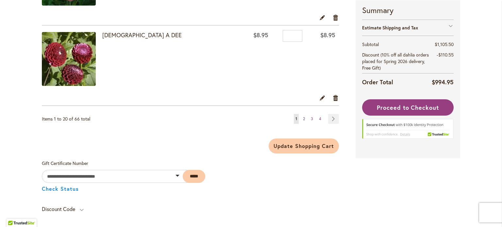
click at [303, 116] on span "2" at bounding box center [304, 118] width 2 height 5
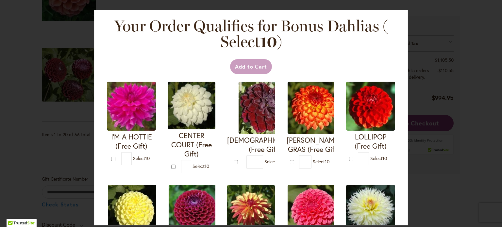
scroll to position [1662, 0]
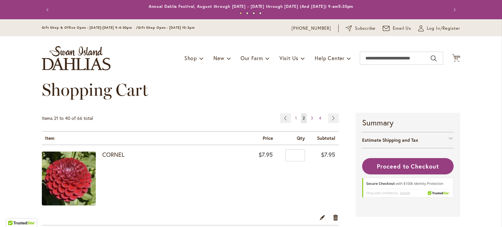
drag, startPoint x: 0, startPoint y: 0, endPoint x: 490, endPoint y: 52, distance: 492.6
click at [490, 52] on header "Skip to Content Gift Shop & Office Open - Monday-Friday 9-4:30pm / Gift Shop Op…" at bounding box center [251, 49] width 502 height 61
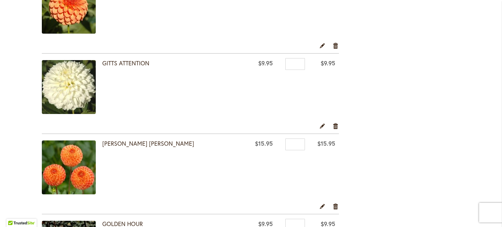
scroll to position [761, 0]
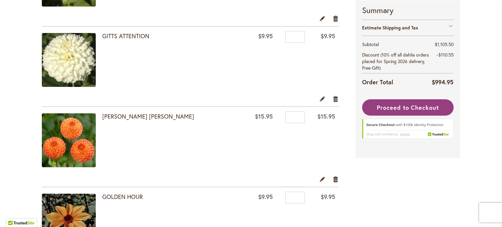
click at [332, 97] on link "Remove item" at bounding box center [335, 98] width 6 height 7
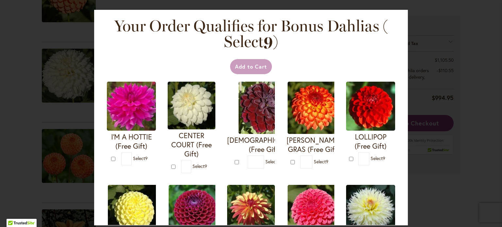
scroll to position [777, 0]
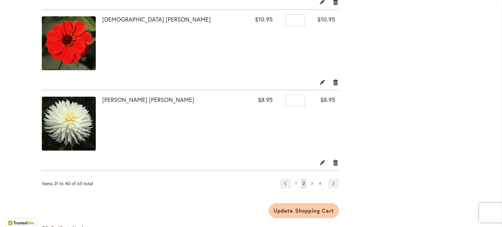
scroll to position [1593, 0]
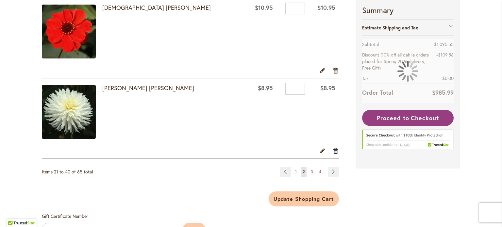
click at [332, 147] on link "Remove item" at bounding box center [335, 150] width 6 height 7
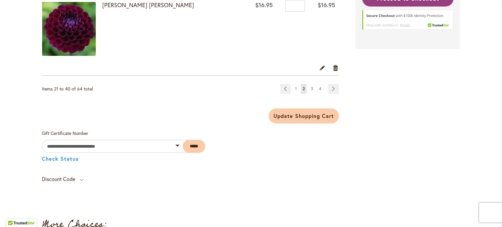
scroll to position [1688, 0]
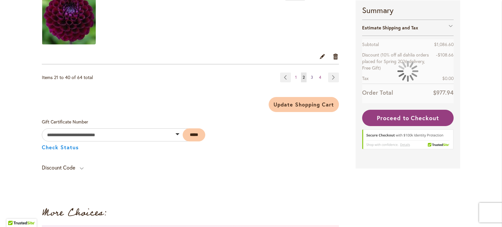
click at [311, 75] on span "3" at bounding box center [312, 77] width 2 height 5
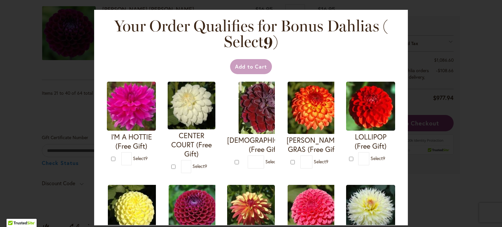
scroll to position [1703, 0]
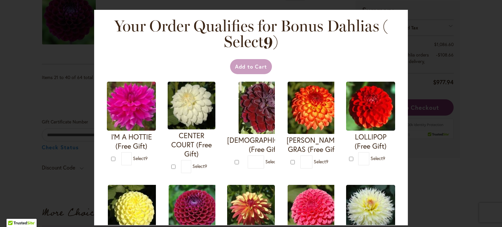
click at [481, 28] on div "Your Order Qualifies for Bonus Dahlias ( Select 9 ) Add to Cart I'M A HOTTIE (F…" at bounding box center [251, 113] width 502 height 227
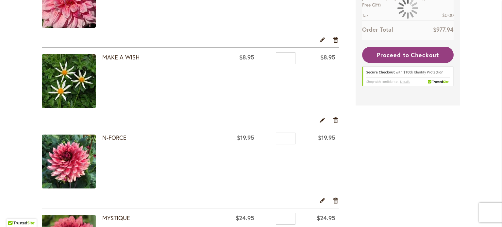
scroll to position [854, 0]
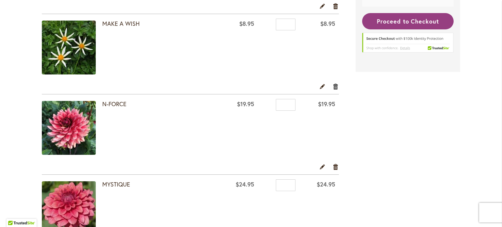
click at [332, 85] on link "Remove item" at bounding box center [335, 86] width 6 height 7
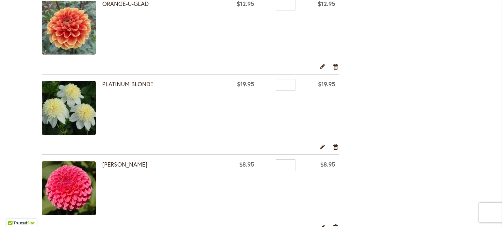
scroll to position [1161, 0]
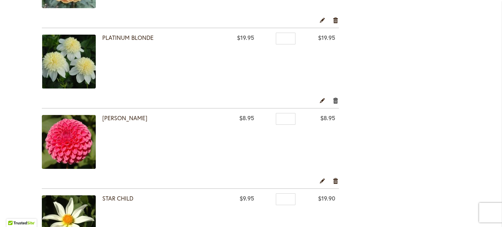
click at [333, 98] on link "Remove item" at bounding box center [335, 100] width 6 height 7
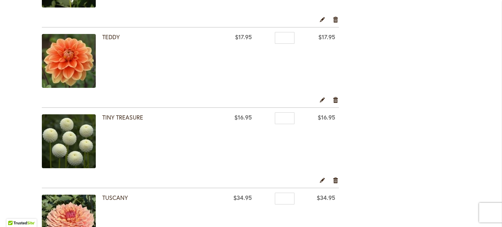
scroll to position [1329, 0]
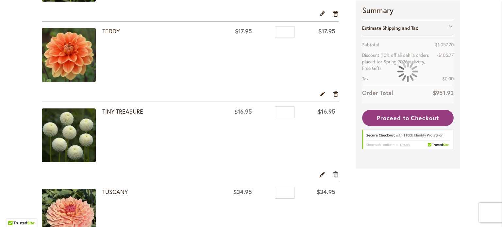
click at [332, 170] on link "Remove item" at bounding box center [335, 173] width 6 height 7
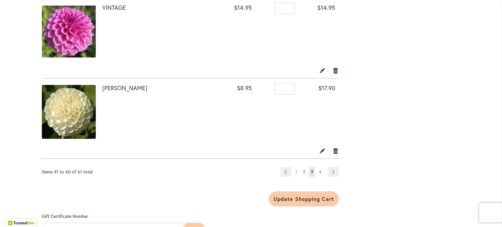
scroll to position [1602, 0]
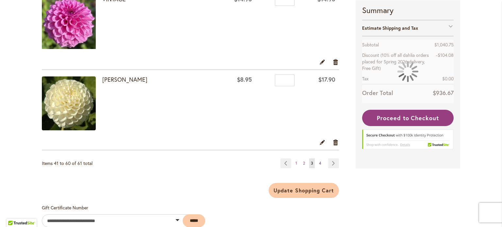
click at [319, 161] on span "4" at bounding box center [320, 163] width 2 height 5
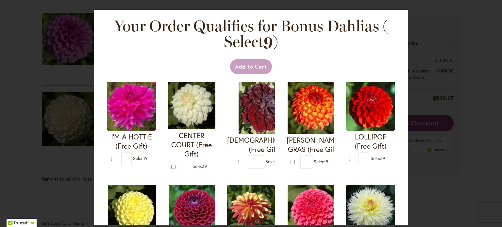
scroll to position [1617, 0]
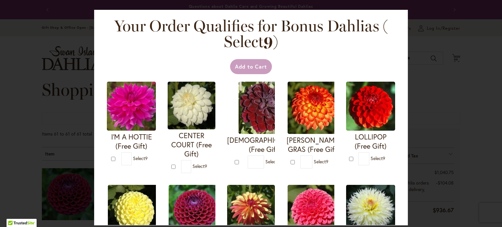
click at [32, 94] on div "Your Order Qualifies for Bonus Dahlias ( Select 9 ) Add to Cart I'M A HOTTIE (F…" at bounding box center [251, 113] width 502 height 227
click at [482, 80] on div "Your Order Qualifies for Bonus Dahlias ( Select 9 ) Add to Cart I'M A HOTTIE (F…" at bounding box center [251, 113] width 502 height 227
click at [478, 42] on div "Your Order Qualifies for Bonus Dahlias ( Select 9 ) Add to Cart I'M A HOTTIE (F…" at bounding box center [251, 113] width 502 height 227
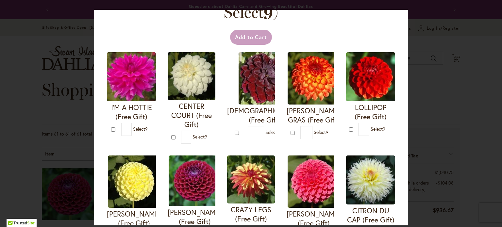
scroll to position [9, 0]
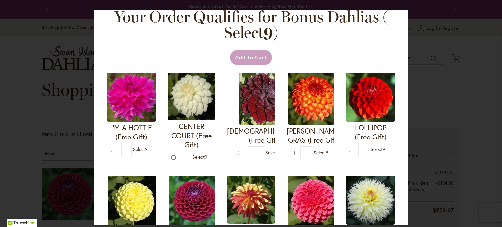
click at [392, 30] on div "Your Order Qualifies for Bonus Dahlias ( Select 9 ) Add to Cart I'M A HOTTIE (F…" at bounding box center [251, 118] width 314 height 216
click at [478, 74] on div "Your Order Qualifies for Bonus Dahlias ( Select 9 ) Add to Cart I'M A HOTTIE (F…" at bounding box center [251, 113] width 502 height 227
click at [480, 58] on div "Your Order Qualifies for Bonus Dahlias ( Select 9 ) Add to Cart I'M A HOTTIE (F…" at bounding box center [251, 113] width 502 height 227
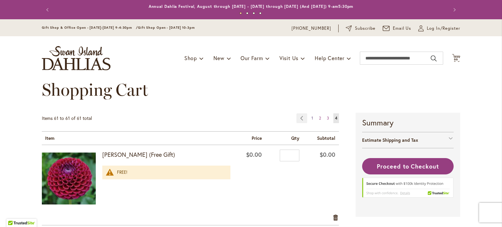
click at [311, 117] on span "1" at bounding box center [312, 118] width 2 height 5
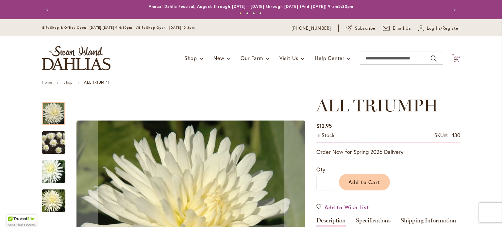
click at [453, 55] on icon "Cart .cls-1 { fill: #231f20; }" at bounding box center [456, 58] width 8 height 8
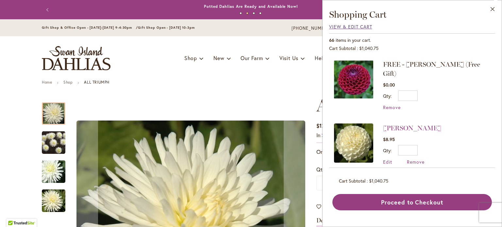
click at [354, 25] on span "View & Edit Cart" at bounding box center [350, 27] width 43 height 6
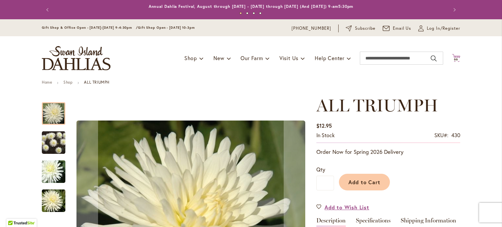
click at [453, 56] on icon "Cart .cls-1 { fill: #231f20; }" at bounding box center [456, 58] width 8 height 8
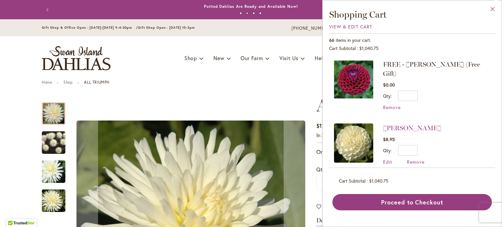
click at [493, 8] on button "Close" at bounding box center [492, 10] width 18 height 21
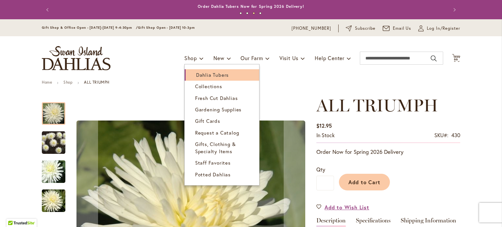
click at [201, 73] on span "Dahlia Tubers" at bounding box center [212, 75] width 33 height 7
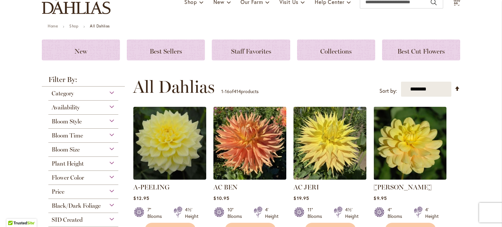
scroll to position [65, 0]
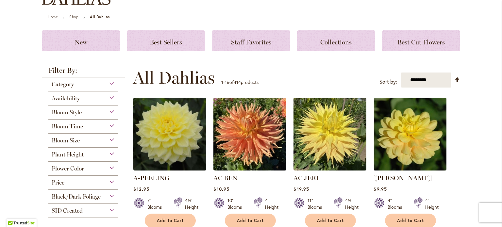
click at [68, 168] on span "Flower Color" at bounding box center [68, 168] width 32 height 7
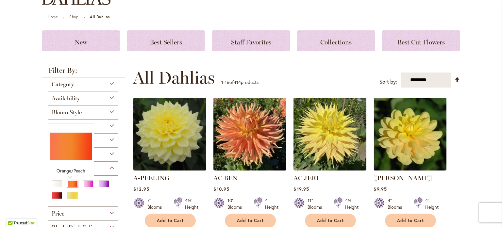
click at [69, 183] on div "Orange/Peach" at bounding box center [72, 183] width 10 height 7
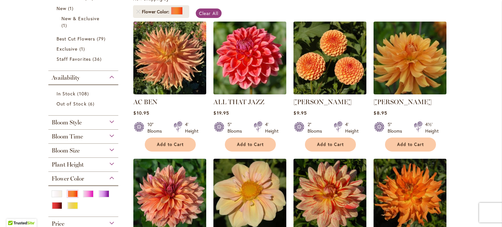
scroll to position [158, 0]
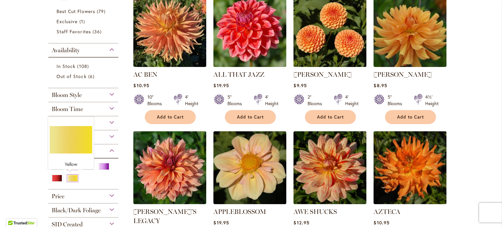
click at [71, 179] on div "Yellow" at bounding box center [72, 178] width 10 height 7
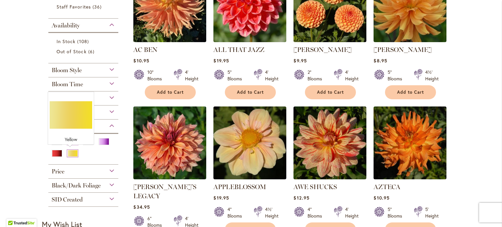
click at [67, 150] on div "Yellow" at bounding box center [72, 153] width 10 height 7
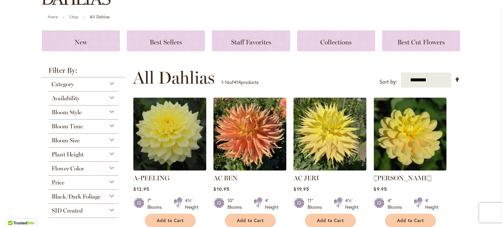
click at [78, 169] on span "Flower Color" at bounding box center [68, 168] width 32 height 7
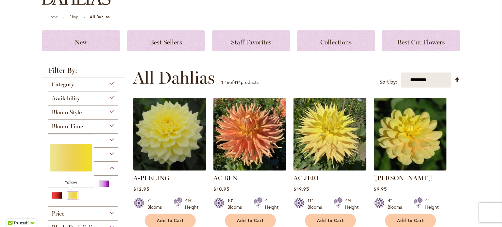
click at [67, 194] on div "Yellow" at bounding box center [72, 195] width 10 height 7
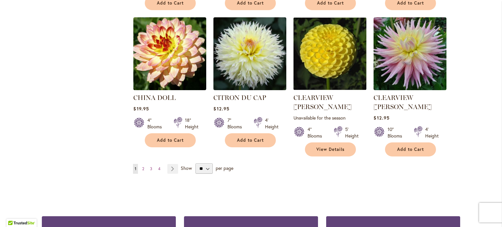
scroll to position [549, 0]
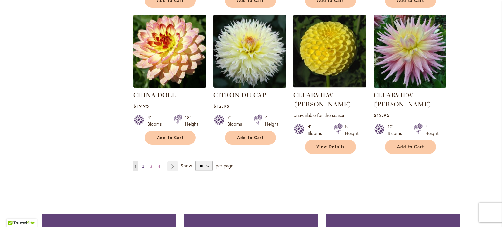
click at [142, 164] on span "2" at bounding box center [143, 166] width 2 height 5
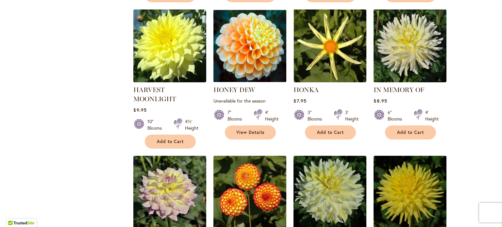
scroll to position [416, 0]
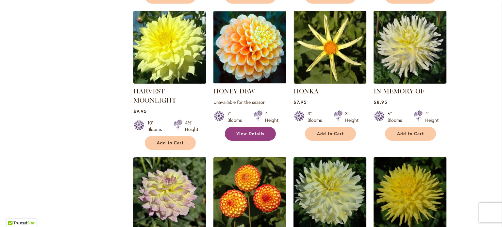
click at [253, 134] on link "View Details" at bounding box center [250, 134] width 51 height 14
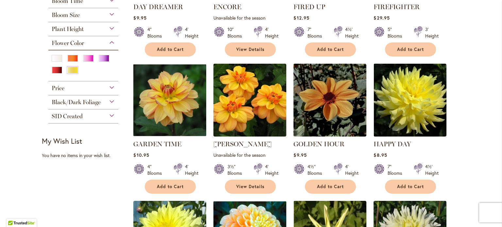
scroll to position [238, 0]
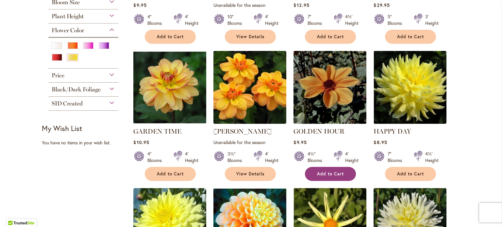
click at [313, 169] on button "Add to Cart" at bounding box center [330, 174] width 51 height 14
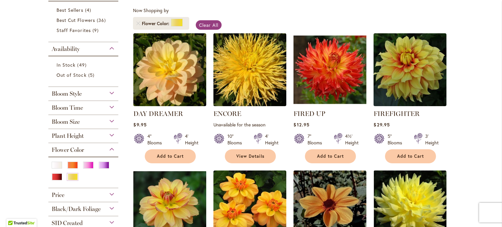
scroll to position [121, 0]
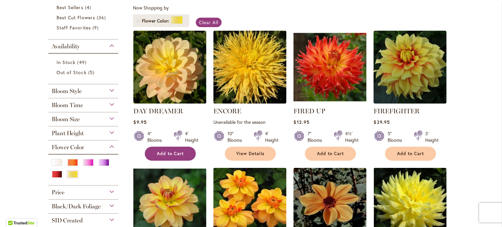
click at [180, 151] on span "Add to Cart" at bounding box center [170, 154] width 27 height 6
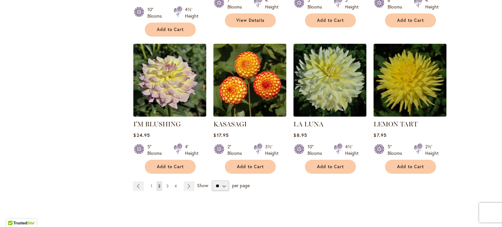
scroll to position [537, 0]
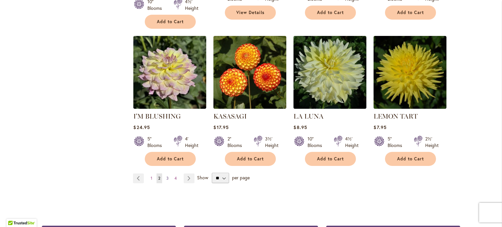
click at [166, 177] on link "Page 3" at bounding box center [168, 178] width 6 height 10
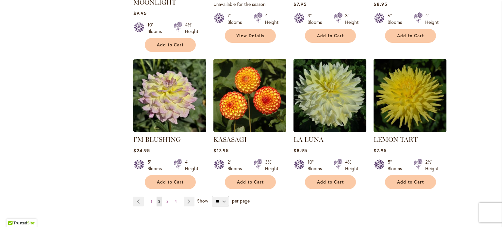
scroll to position [555, 0]
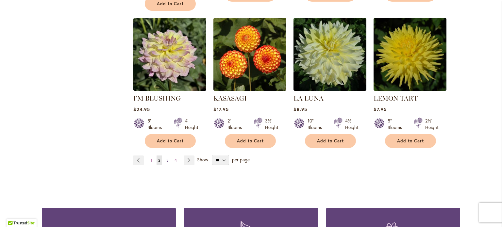
click at [166, 160] on span "3" at bounding box center [167, 160] width 2 height 5
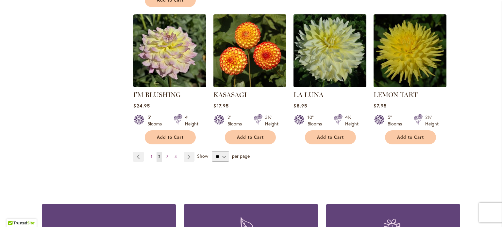
scroll to position [589, 0]
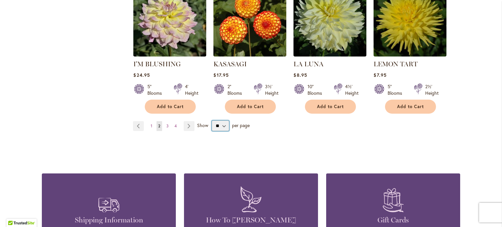
click at [221, 125] on select "** ** ** **" at bounding box center [220, 126] width 17 height 10
select select "**"
click at [212, 121] on select "** ** ** **" at bounding box center [220, 126] width 17 height 10
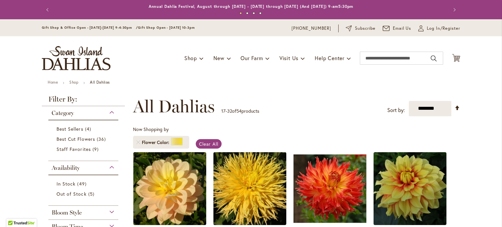
select select "**"
click at [454, 58] on icon "Cart .cls-1 { fill: #231f20; }" at bounding box center [456, 58] width 8 height 8
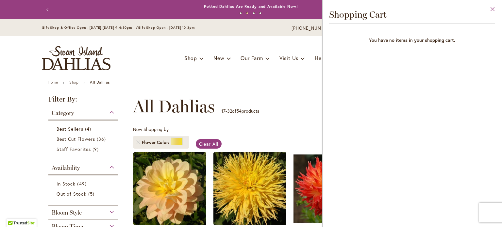
click at [493, 8] on button "Close" at bounding box center [492, 10] width 18 height 21
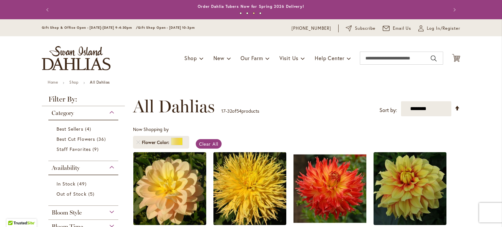
click at [84, 60] on img "store logo" at bounding box center [76, 58] width 69 height 24
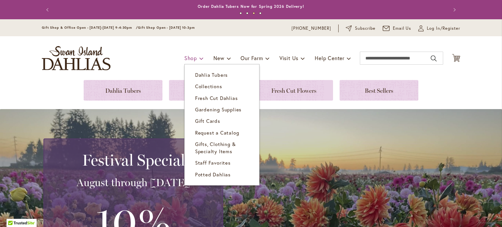
click at [184, 57] on span "Shop" at bounding box center [190, 58] width 13 height 7
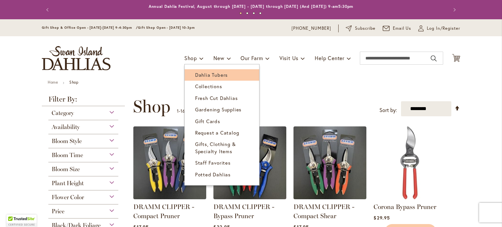
click at [192, 78] on link "Dahlia Tubers" at bounding box center [222, 74] width 74 height 11
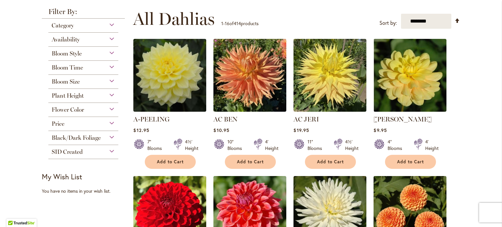
scroll to position [127, 0]
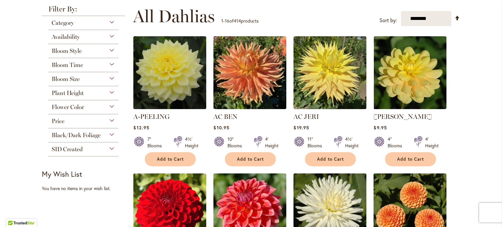
click at [89, 108] on div "Flower Color" at bounding box center [83, 105] width 70 height 10
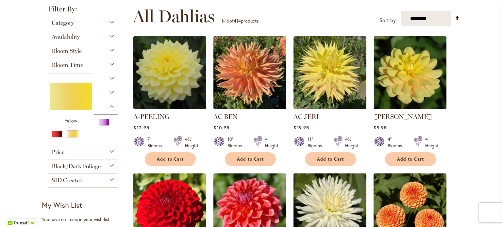
click at [69, 134] on div "Yellow" at bounding box center [72, 134] width 10 height 7
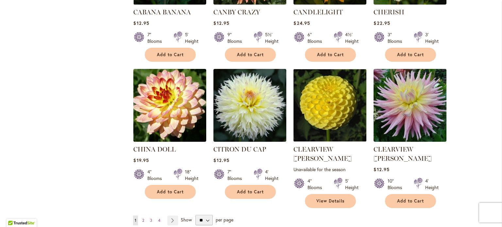
scroll to position [501, 0]
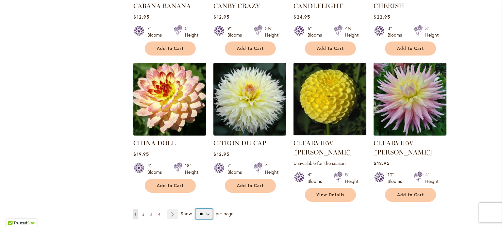
click at [204, 209] on select "** ** ** **" at bounding box center [203, 214] width 17 height 10
select select "**"
click at [195, 209] on select "** ** ** **" at bounding box center [203, 214] width 17 height 10
